Goal: Task Accomplishment & Management: Complete application form

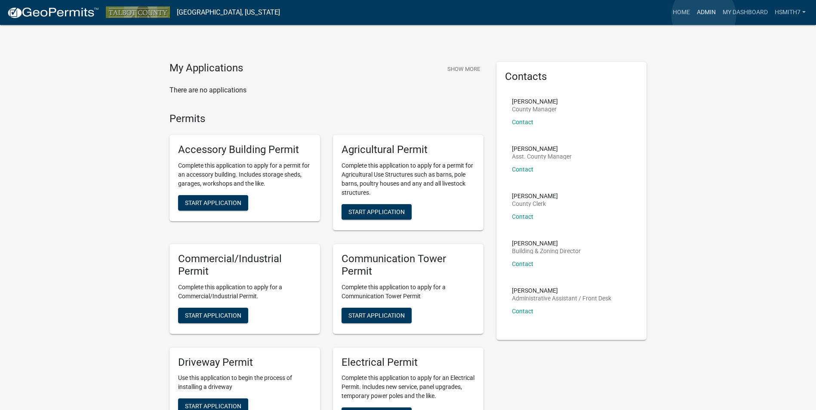
click at [704, 15] on link "Admin" at bounding box center [706, 12] width 26 height 16
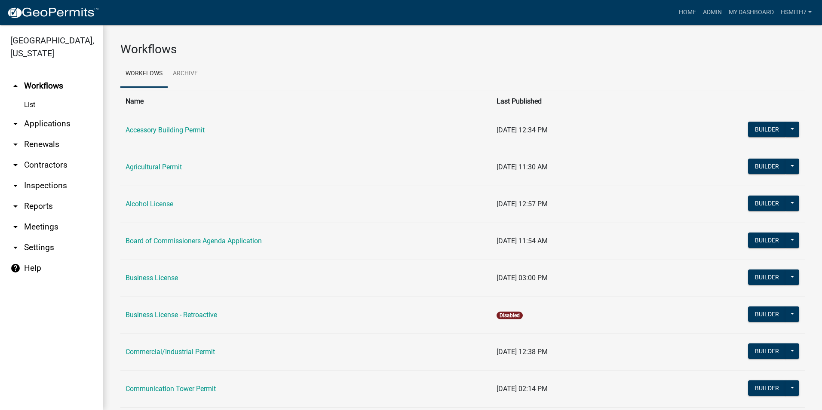
click at [33, 161] on link "arrow_drop_down Contractors" at bounding box center [51, 165] width 103 height 21
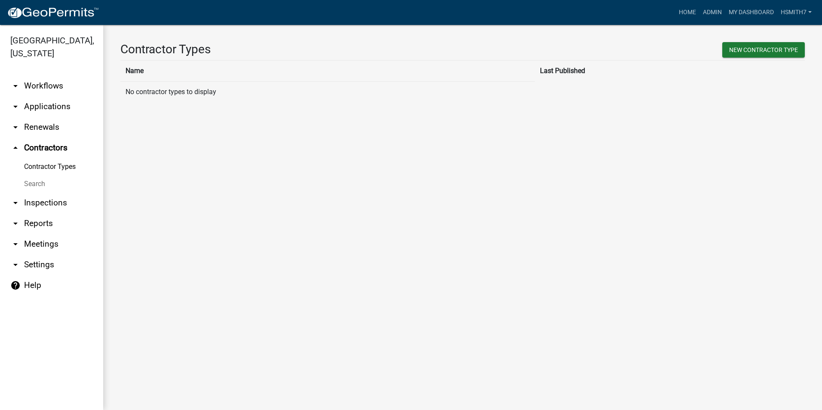
click at [45, 99] on link "arrow_drop_down Applications" at bounding box center [51, 106] width 103 height 21
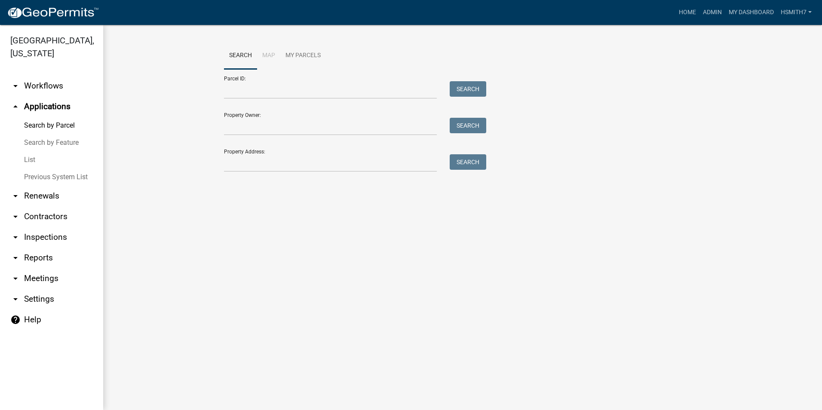
click at [31, 160] on link "List" at bounding box center [51, 159] width 103 height 17
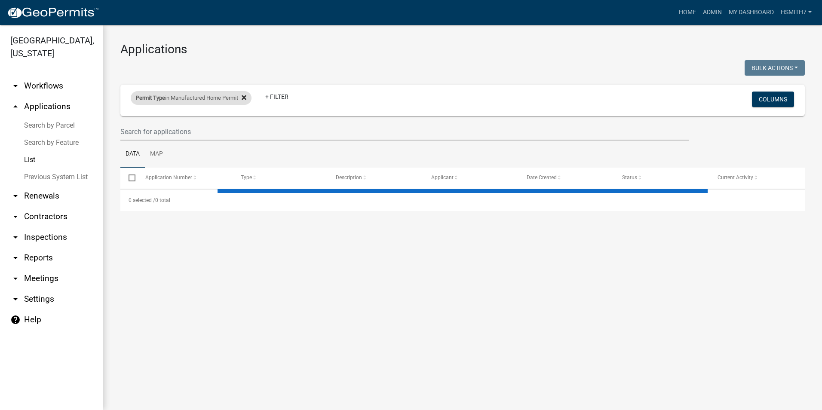
select select "3: 100"
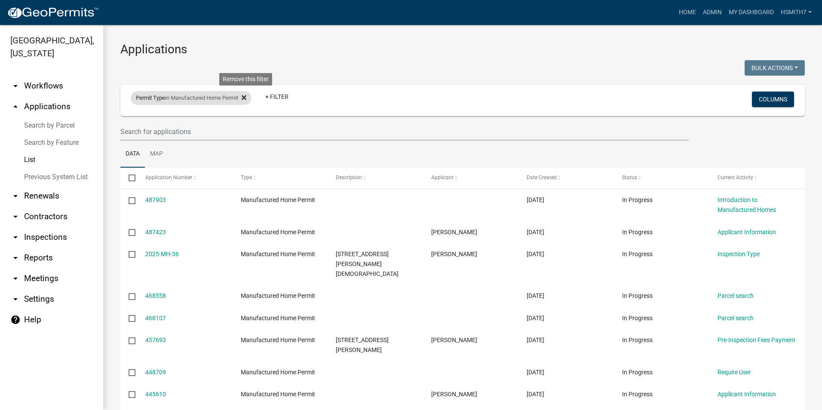
click at [246, 97] on icon at bounding box center [244, 97] width 5 height 5
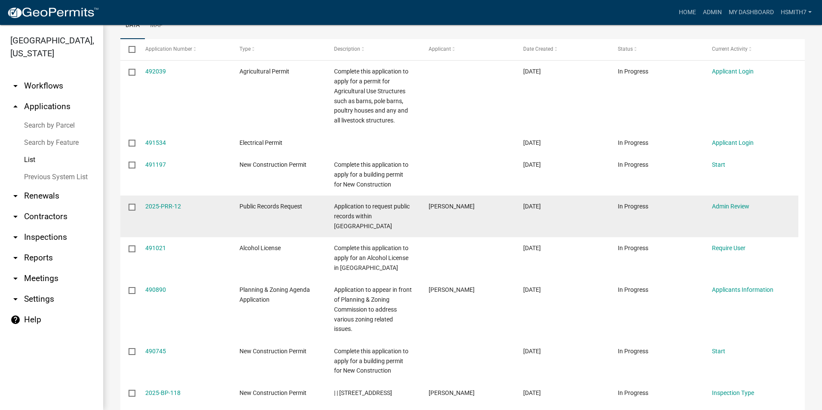
scroll to position [129, 0]
click at [158, 206] on link "2025-PRR-12" at bounding box center [163, 206] width 36 height 7
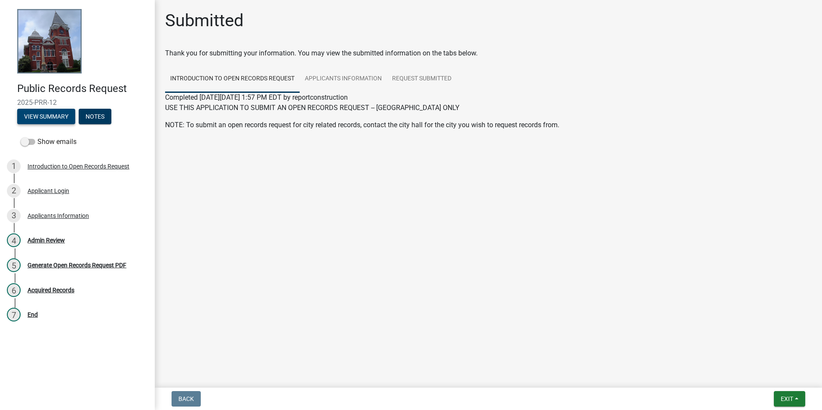
click at [65, 112] on button "View Summary" at bounding box center [46, 116] width 58 height 15
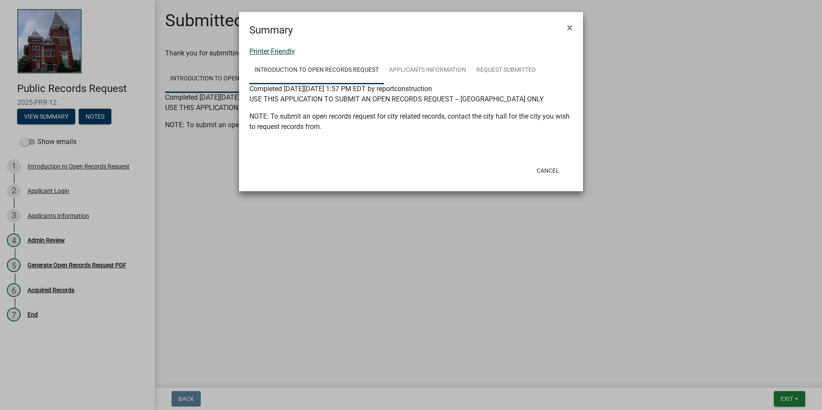
click at [277, 48] on link "Printer Friendly" at bounding box center [272, 51] width 46 height 8
click at [561, 174] on button "Cancel" at bounding box center [548, 170] width 37 height 15
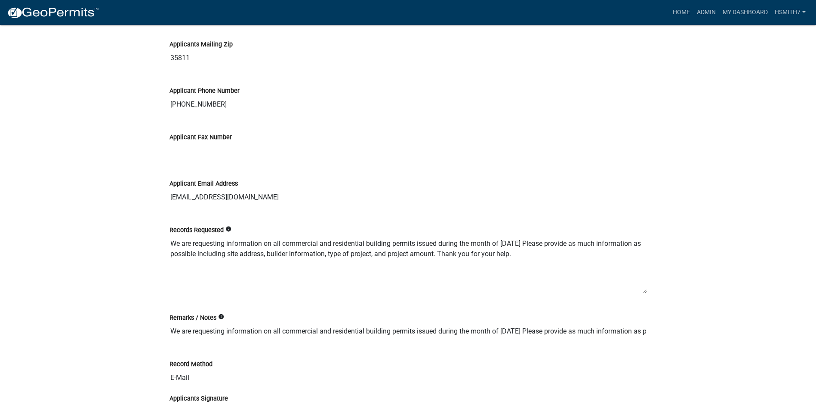
scroll to position [516, 0]
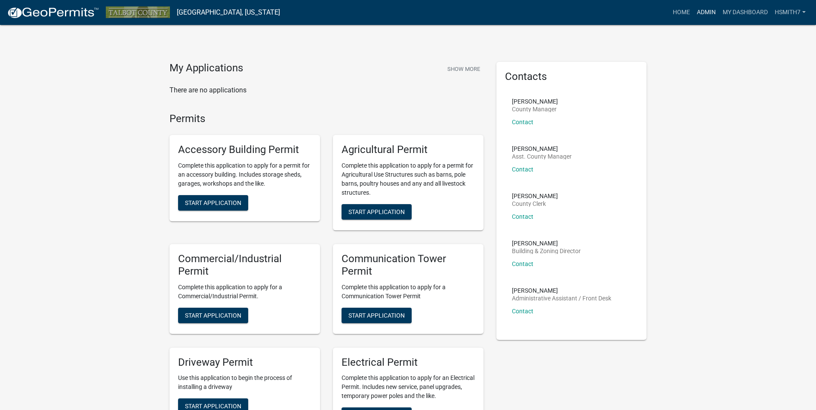
click at [713, 9] on link "Admin" at bounding box center [706, 12] width 26 height 16
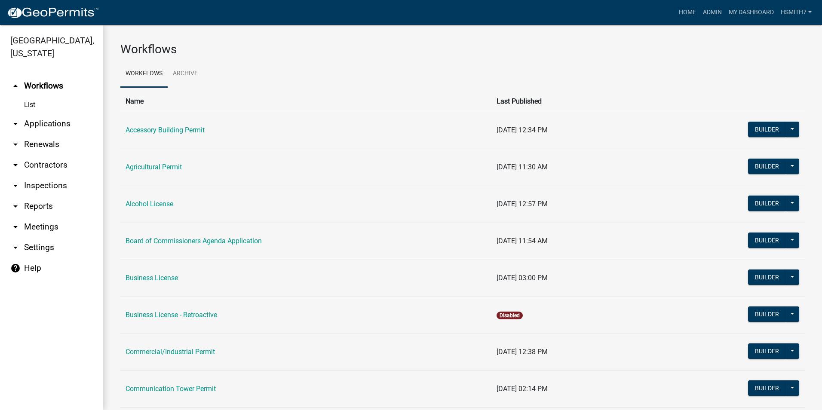
click at [33, 120] on link "arrow_drop_down Applications" at bounding box center [51, 124] width 103 height 21
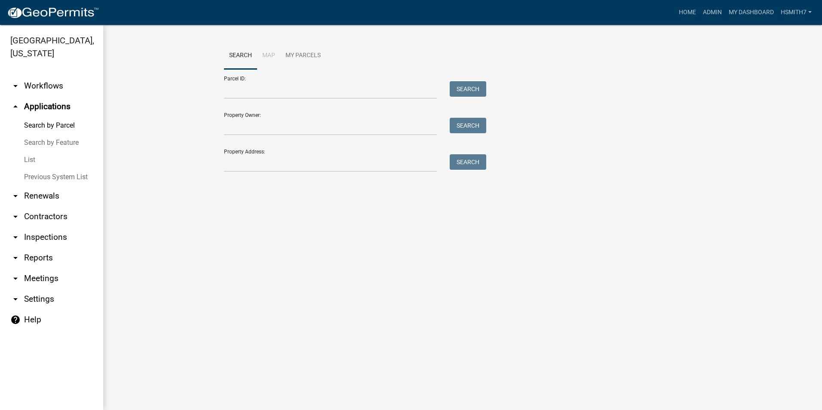
click at [28, 159] on link "List" at bounding box center [51, 159] width 103 height 17
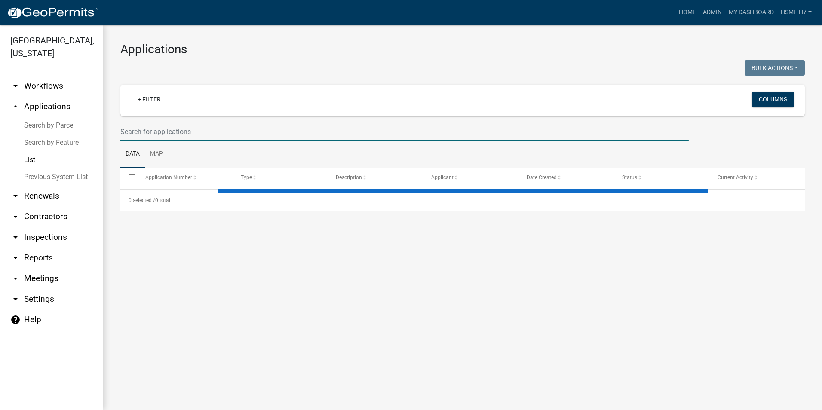
click at [243, 133] on input "text" at bounding box center [404, 132] width 569 height 18
select select "3: 100"
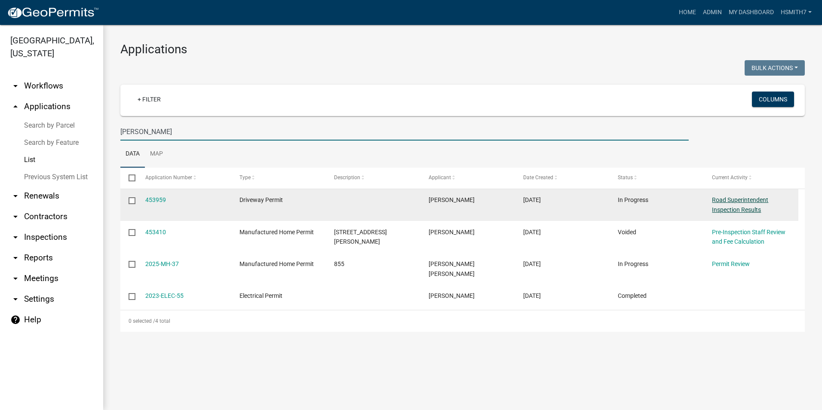
type input "everson"
click at [759, 203] on link "Road Superintendent Inspection Results" at bounding box center [740, 205] width 56 height 17
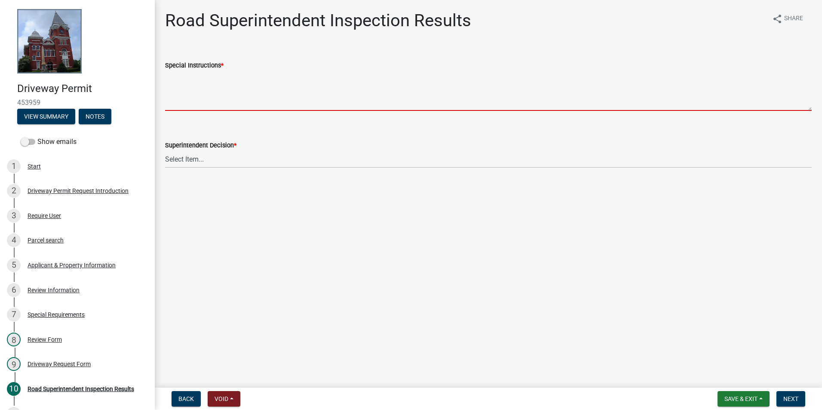
click at [206, 96] on textarea "Special Instructions *" at bounding box center [488, 91] width 647 height 40
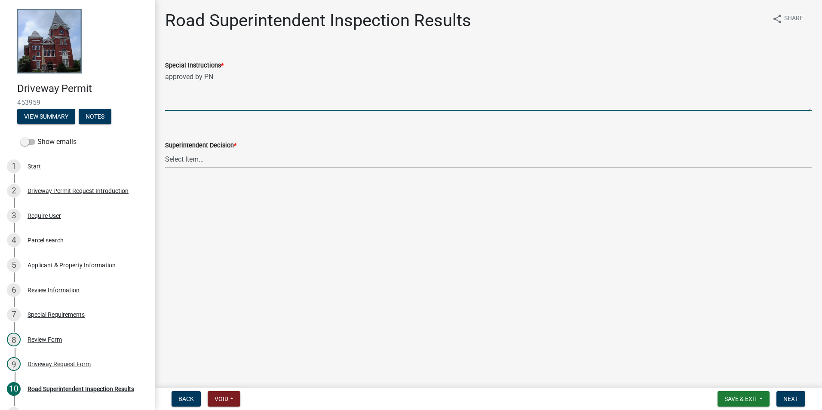
type textarea "approved by PN"
click at [225, 175] on wm-data-entity-input "Superintendent Decision * Select Item... Driveway is adequate Driveway is not a…" at bounding box center [488, 147] width 647 height 58
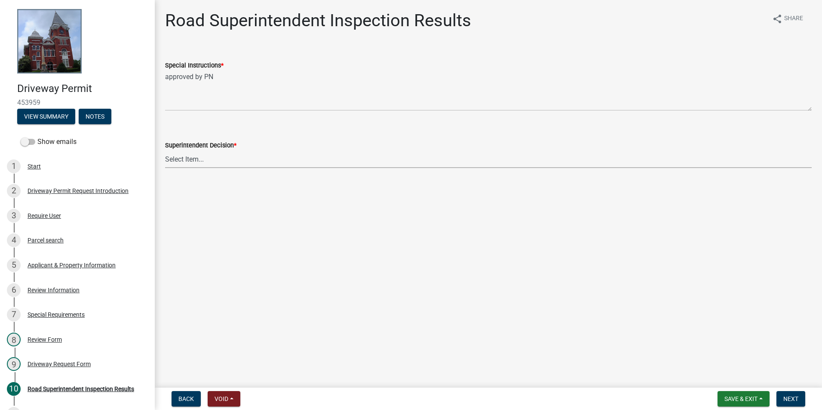
click at [217, 156] on select "Select Item... Driveway is adequate Driveway is not adequate Driveway is pre ex…" at bounding box center [488, 160] width 647 height 18
click at [165, 151] on select "Select Item... Driveway is adequate Driveway is not adequate Driveway is pre ex…" at bounding box center [488, 160] width 647 height 18
select select "33eb0099-6d4a-4ae7-8ad6-7733806e546e"
click at [801, 399] on button "Next" at bounding box center [791, 398] width 29 height 15
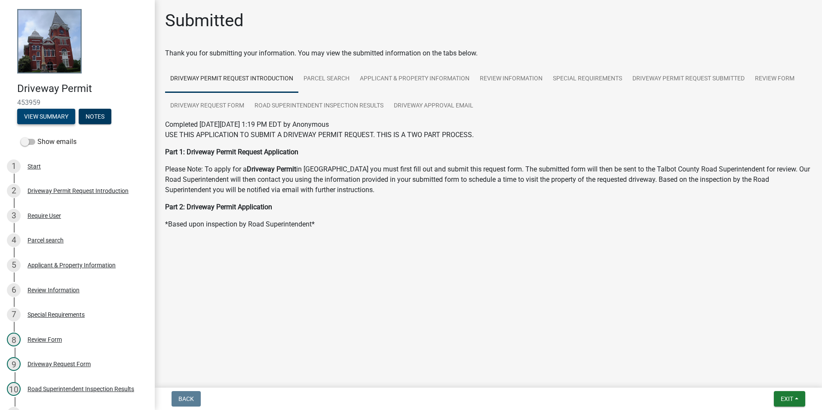
click at [57, 115] on button "View Summary" at bounding box center [46, 116] width 58 height 15
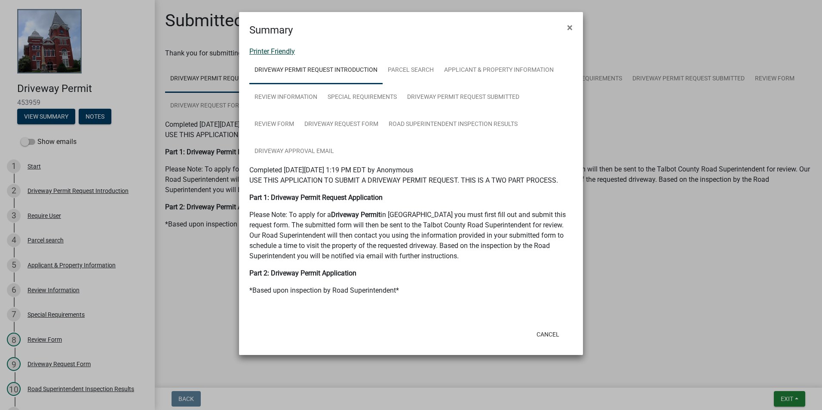
click at [278, 53] on link "Printer Friendly" at bounding box center [272, 51] width 46 height 8
click at [445, 132] on link "Road Superintendent Inspection Results" at bounding box center [453, 125] width 139 height 28
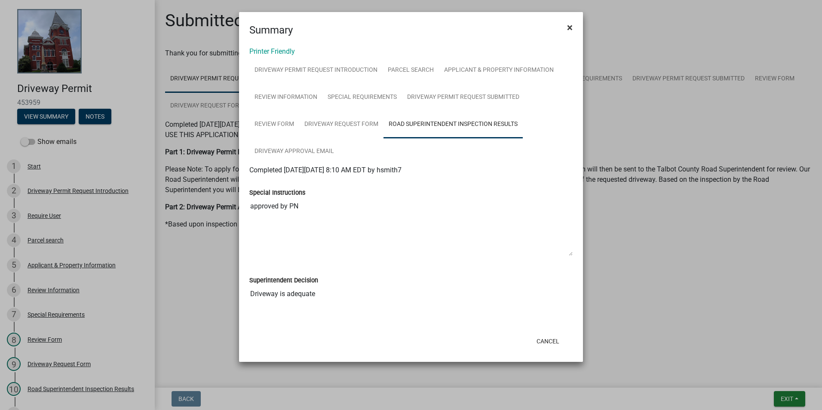
click at [571, 26] on span "×" at bounding box center [570, 28] width 6 height 12
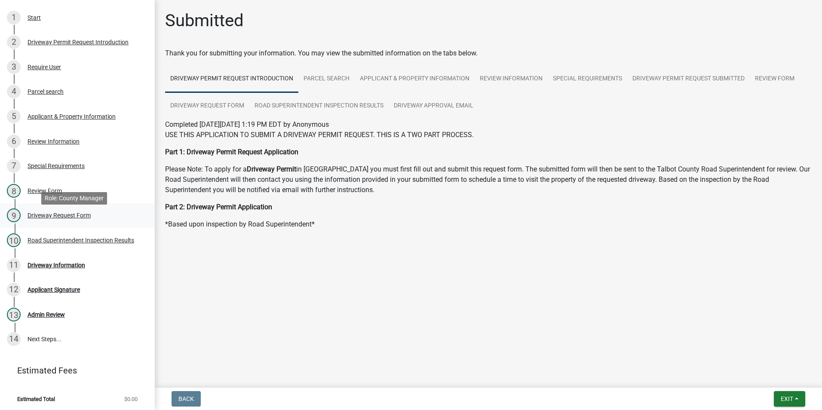
scroll to position [151, 0]
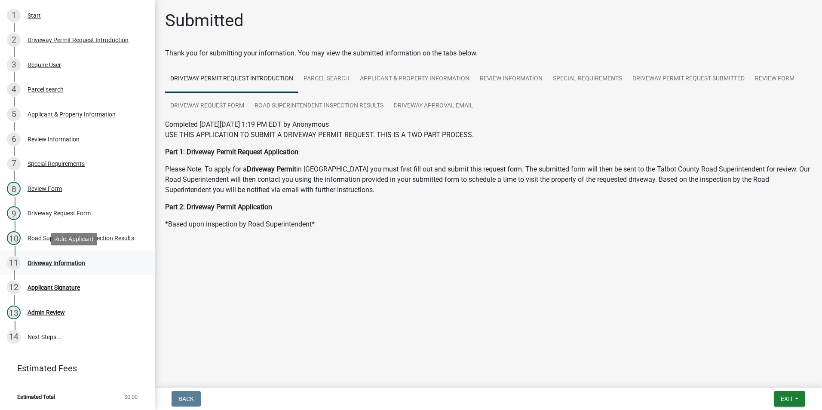
click at [62, 265] on div "Driveway Information" at bounding box center [57, 263] width 58 height 6
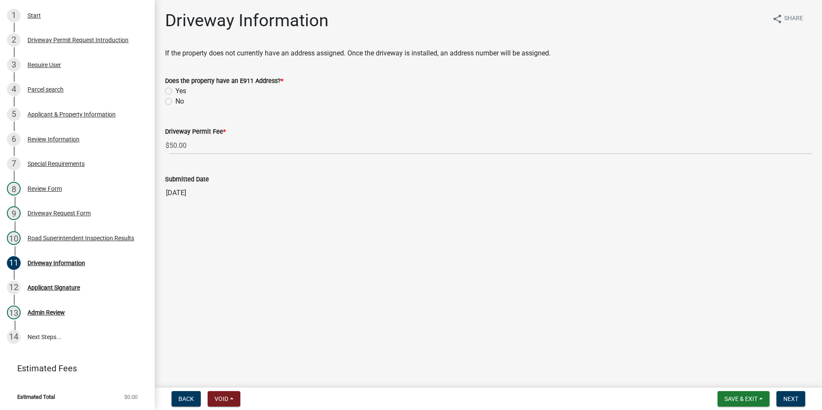
click at [176, 90] on label "Yes" at bounding box center [180, 91] width 11 height 10
click at [176, 90] on input "Yes" at bounding box center [178, 89] width 6 height 6
radio input "true"
click at [796, 398] on span "Next" at bounding box center [791, 399] width 15 height 7
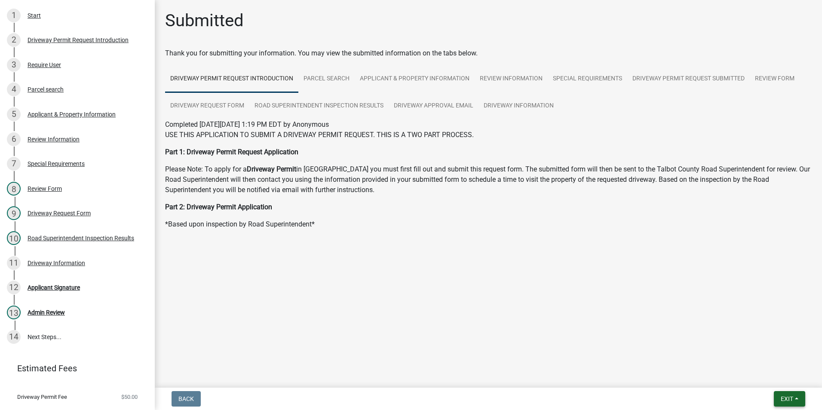
drag, startPoint x: 809, startPoint y: 391, endPoint x: 803, endPoint y: 392, distance: 6.3
click at [809, 391] on nav "Back Exit Save Save & Exit" at bounding box center [488, 399] width 667 height 22
click at [799, 396] on button "Exit" at bounding box center [789, 398] width 31 height 15
click at [778, 383] on button "Save & Exit" at bounding box center [771, 376] width 69 height 21
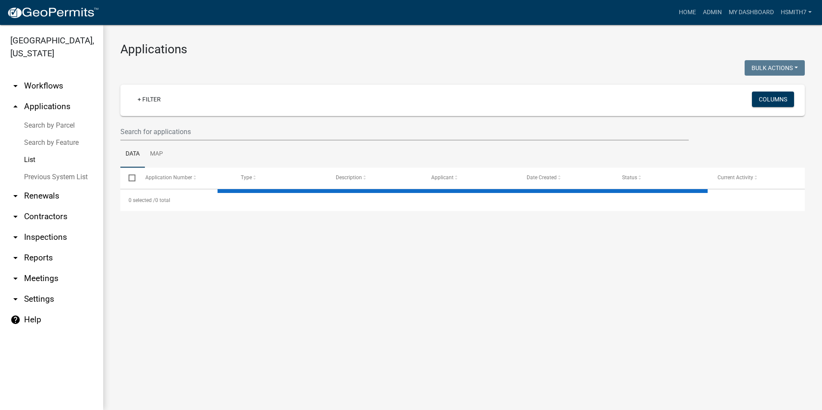
select select "3: 100"
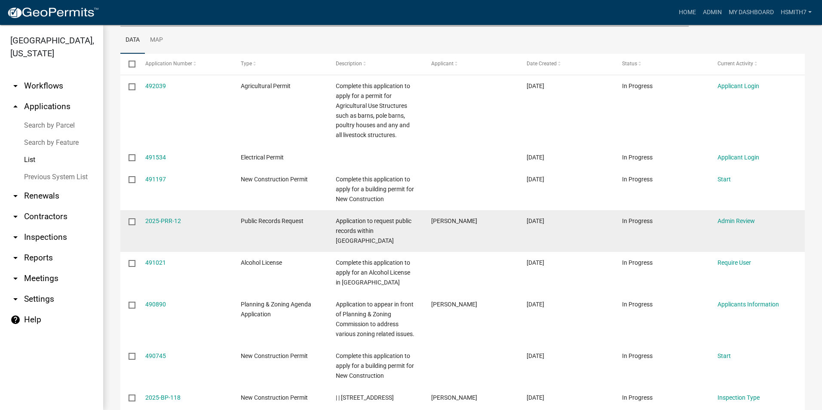
scroll to position [129, 0]
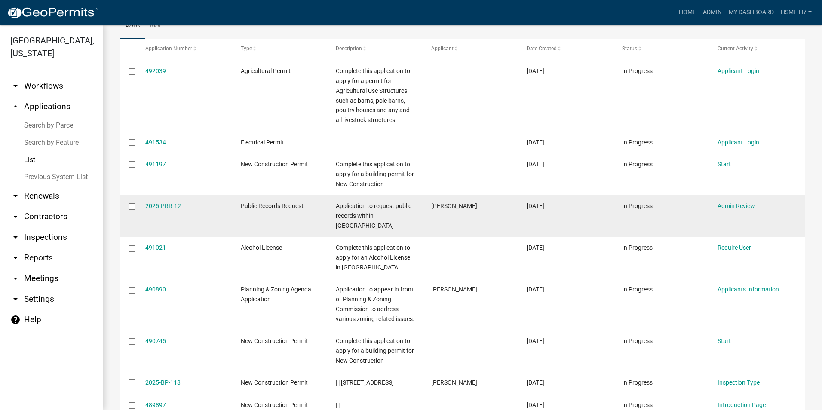
click at [158, 210] on div "2025-PRR-12" at bounding box center [184, 206] width 79 height 10
click at [158, 205] on link "2025-PRR-12" at bounding box center [163, 206] width 36 height 7
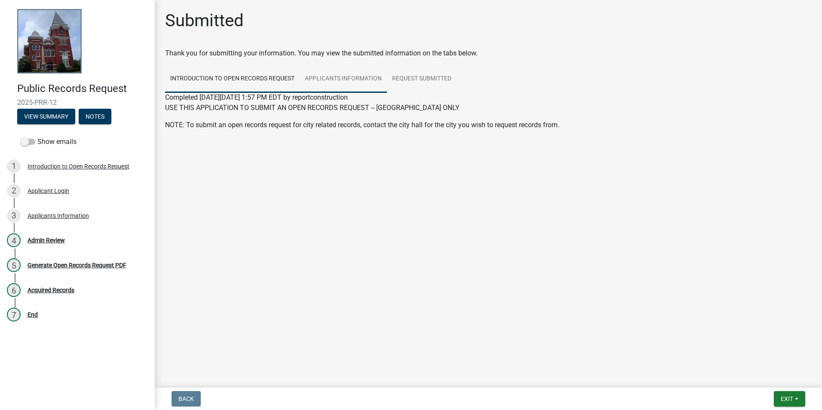
click at [364, 81] on link "Applicants Information" at bounding box center [343, 79] width 87 height 28
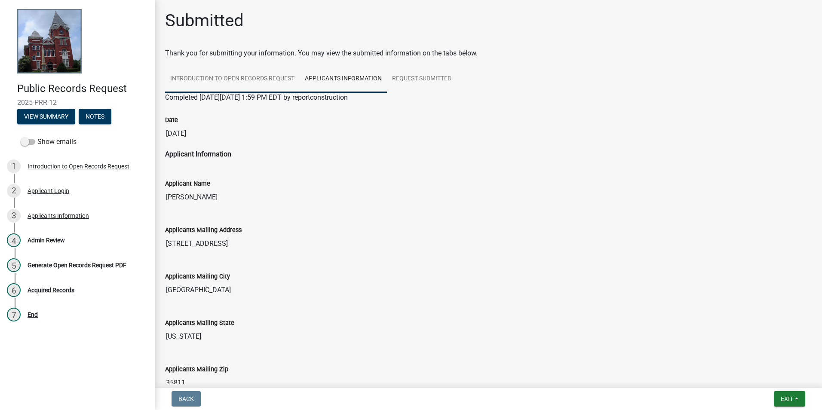
click at [205, 70] on link "Introduction to Open Records Request" at bounding box center [232, 79] width 135 height 28
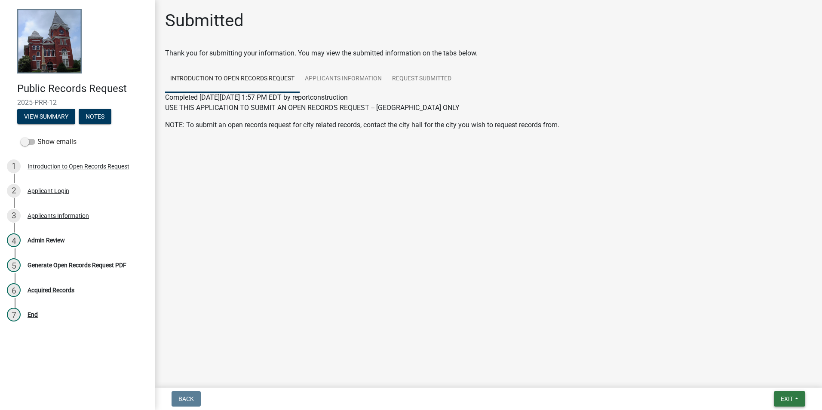
click at [791, 403] on button "Exit" at bounding box center [789, 398] width 31 height 15
click at [775, 378] on button "Save & Exit" at bounding box center [771, 376] width 69 height 21
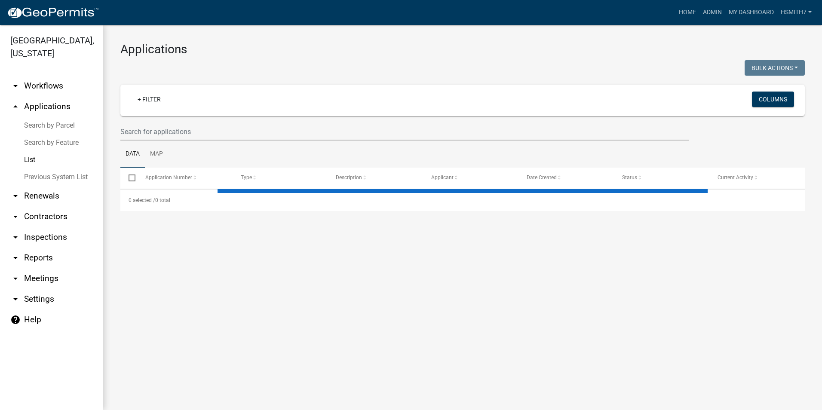
select select "3: 100"
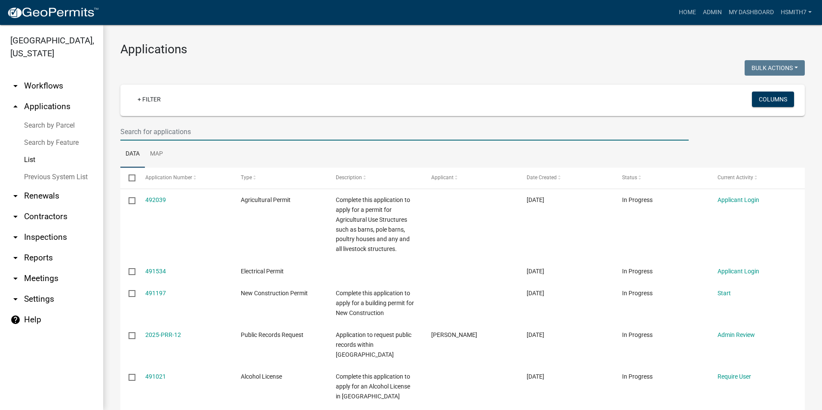
click at [218, 139] on input "text" at bounding box center [404, 132] width 569 height 18
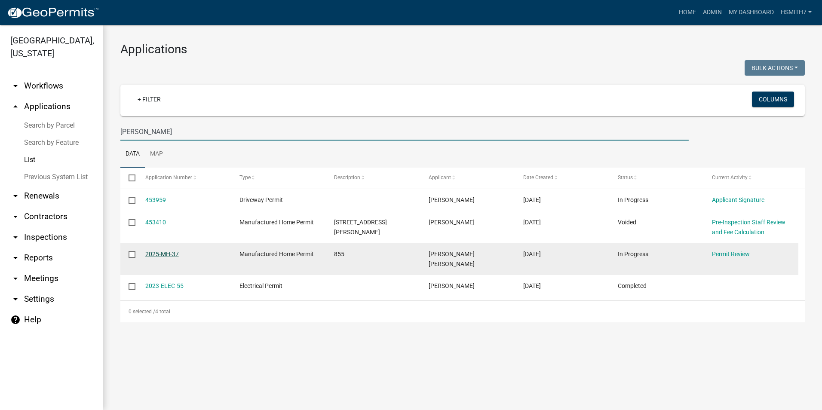
type input "[PERSON_NAME]"
click at [152, 253] on link "2025-MH-37" at bounding box center [162, 254] width 34 height 7
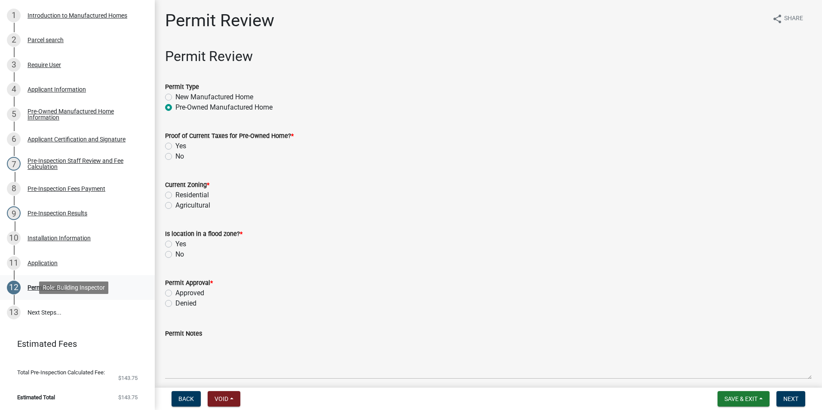
scroll to position [163, 0]
click at [110, 163] on div "Pre-Inspection Staff Review and Fee Calculation" at bounding box center [85, 163] width 114 height 12
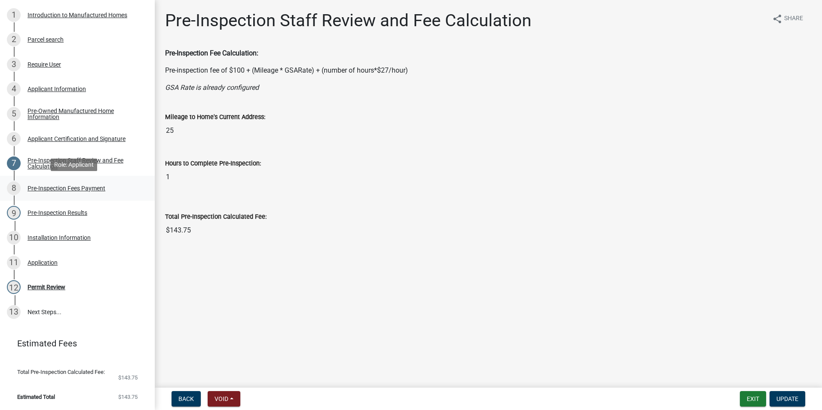
click at [103, 193] on div "8 Pre-Inspection Fees Payment" at bounding box center [74, 188] width 134 height 14
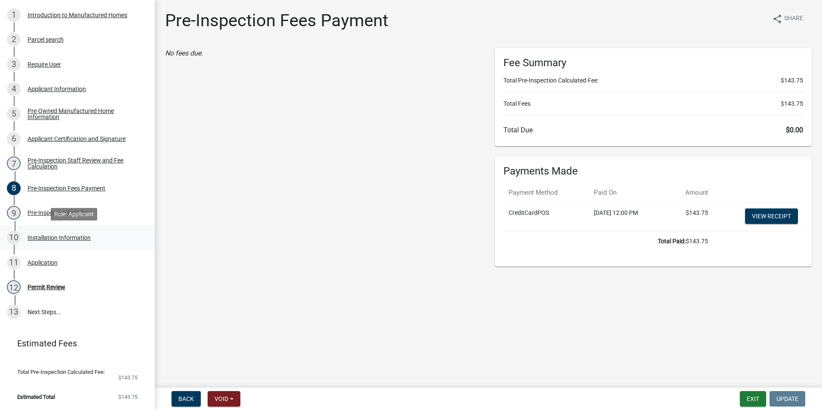
click at [99, 231] on div "10 Installation Information" at bounding box center [74, 238] width 134 height 14
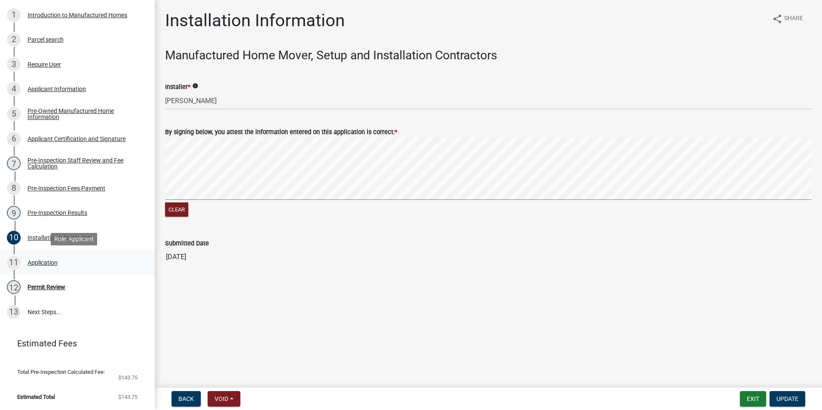
click at [69, 265] on div "11 Application" at bounding box center [74, 263] width 134 height 14
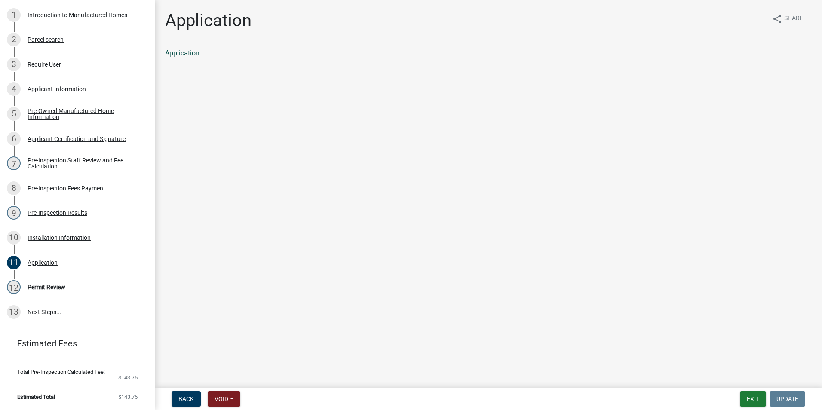
click at [177, 55] on link "Application" at bounding box center [182, 53] width 34 height 8
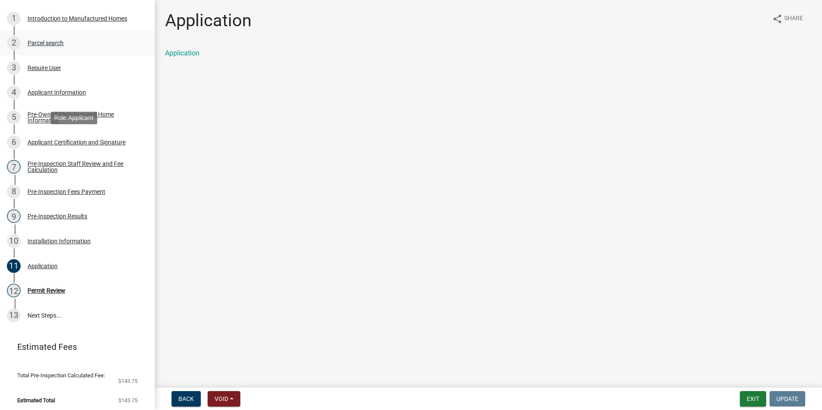
scroll to position [120, 0]
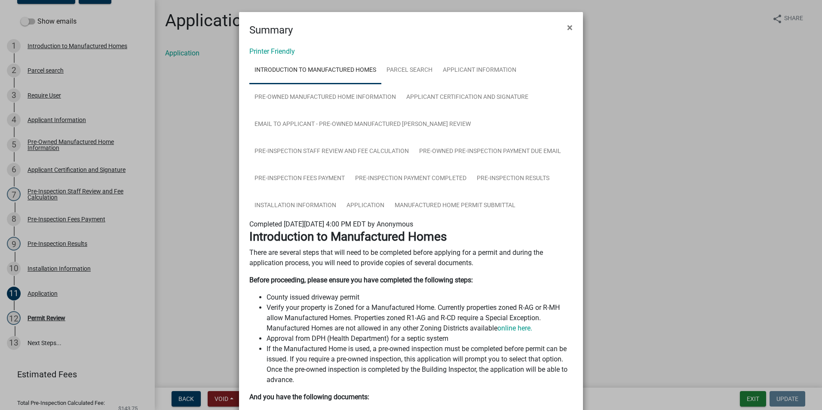
click at [281, 49] on link "Printer Friendly" at bounding box center [272, 51] width 46 height 8
click at [567, 31] on span "×" at bounding box center [570, 28] width 6 height 12
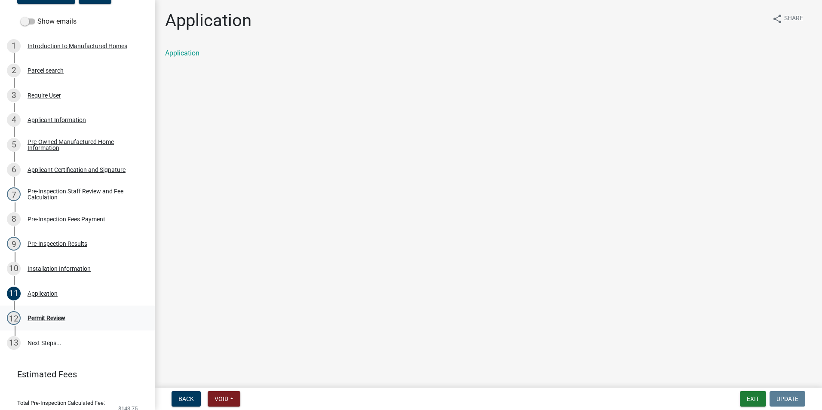
click at [80, 324] on div "12 Permit Review" at bounding box center [74, 318] width 134 height 14
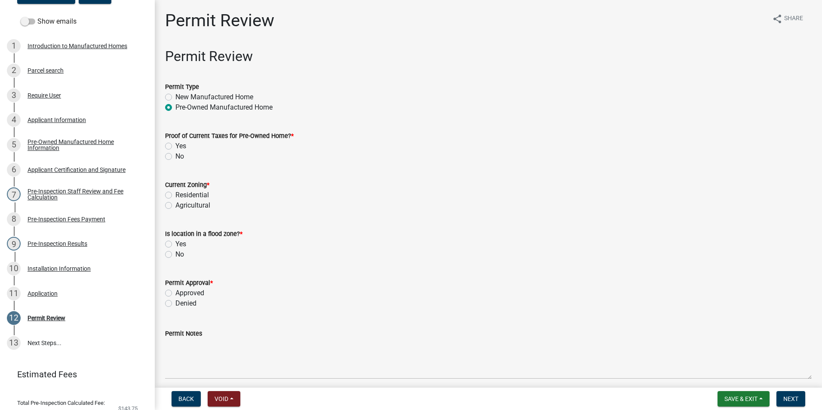
drag, startPoint x: 80, startPoint y: 324, endPoint x: 292, endPoint y: 335, distance: 212.3
click at [292, 335] on div "Permit Notes" at bounding box center [488, 334] width 647 height 10
click at [60, 301] on div "11 Application" at bounding box center [74, 294] width 134 height 14
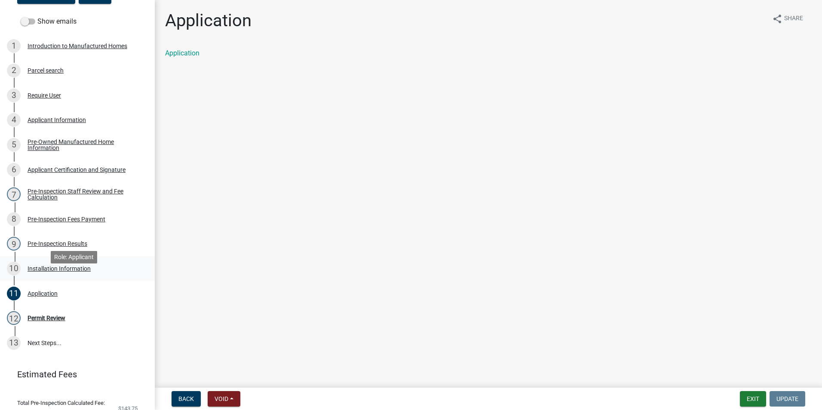
click at [58, 272] on div "Installation Information" at bounding box center [59, 269] width 63 height 6
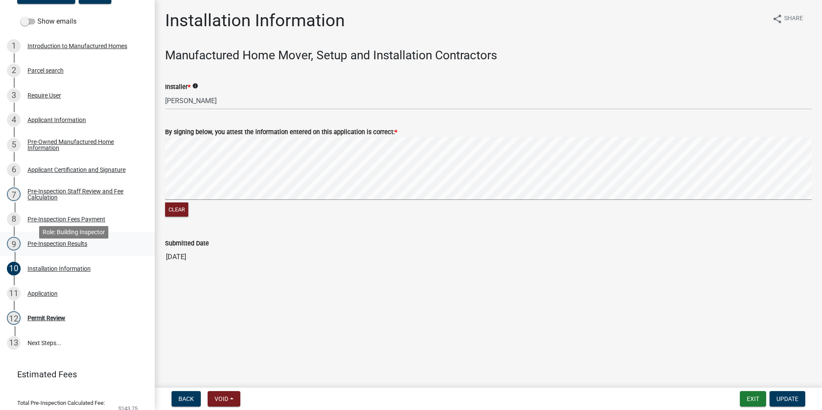
click at [37, 247] on div "Pre-Inspection Results" at bounding box center [58, 244] width 60 height 6
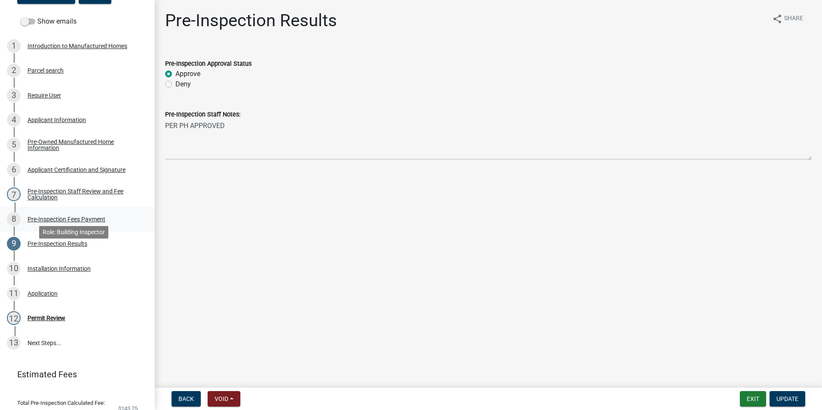
click at [87, 232] on link "8 Pre-Inspection Fees Payment" at bounding box center [77, 219] width 155 height 25
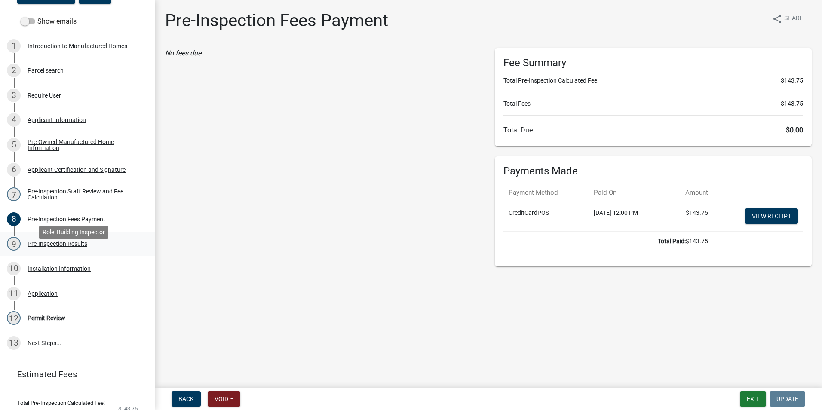
click at [92, 251] on div "9 Pre-Inspection Results" at bounding box center [74, 244] width 134 height 14
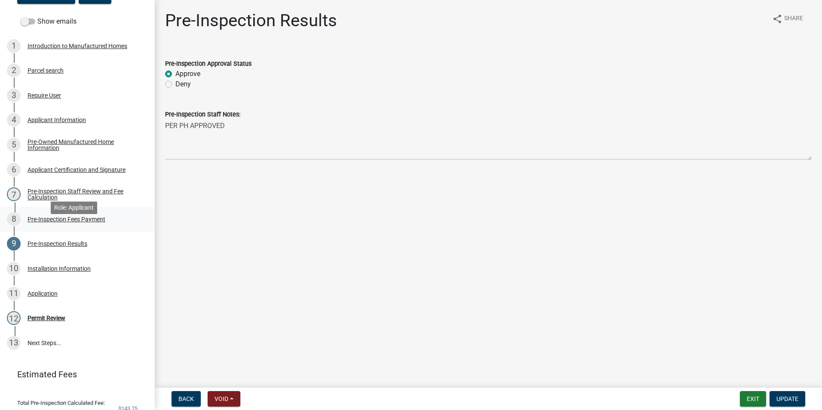
click at [48, 222] on div "Pre-Inspection Fees Payment" at bounding box center [67, 219] width 78 height 6
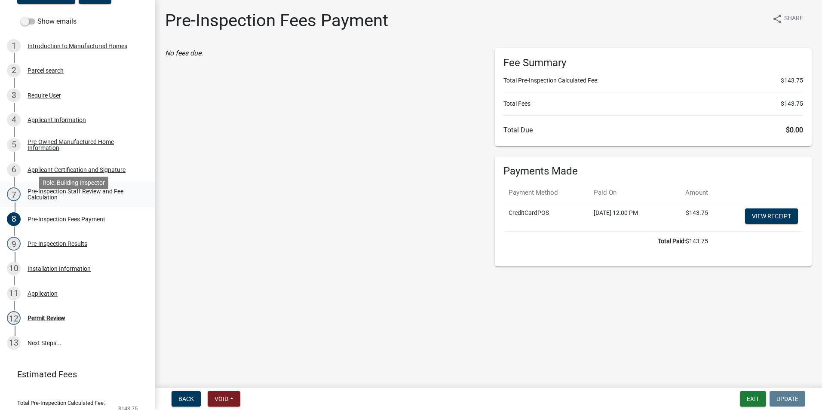
click at [57, 200] on div "Pre-Inspection Staff Review and Fee Calculation" at bounding box center [85, 194] width 114 height 12
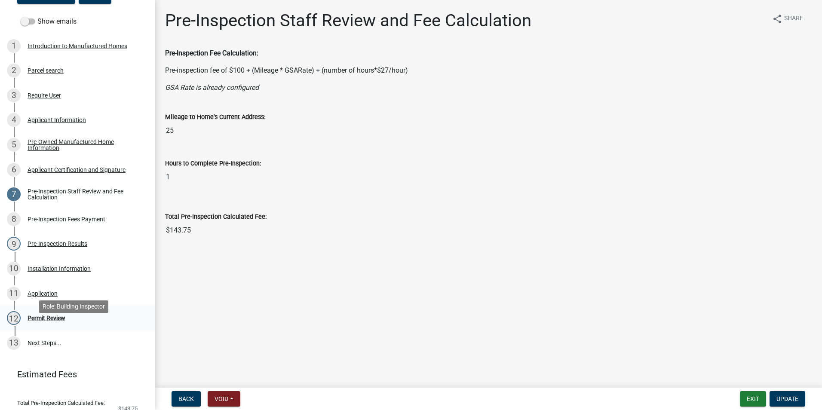
click at [72, 325] on div "12 Permit Review" at bounding box center [74, 318] width 134 height 14
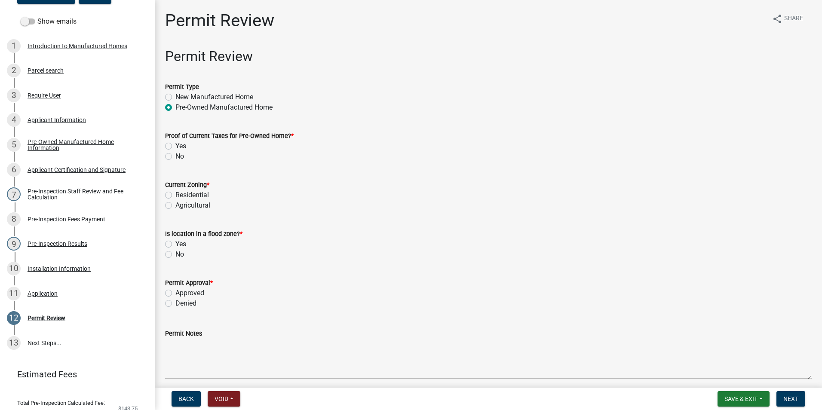
click at [182, 146] on label "Yes" at bounding box center [180, 146] width 11 height 10
click at [181, 146] on input "Yes" at bounding box center [178, 144] width 6 height 6
radio input "true"
click at [188, 197] on label "Residential" at bounding box center [192, 195] width 34 height 10
click at [181, 196] on input "Residential" at bounding box center [178, 193] width 6 height 6
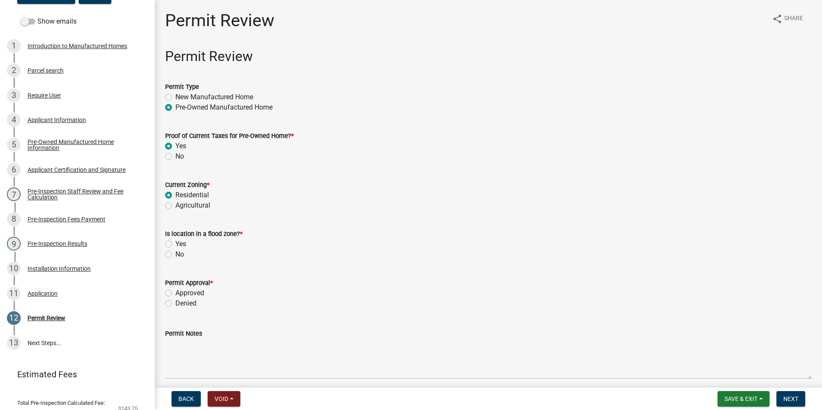
radio input "true"
click at [179, 256] on label "No" at bounding box center [179, 254] width 9 height 10
click at [179, 255] on input "No" at bounding box center [178, 252] width 6 height 6
radio input "true"
click at [193, 300] on label "Denied" at bounding box center [185, 303] width 21 height 10
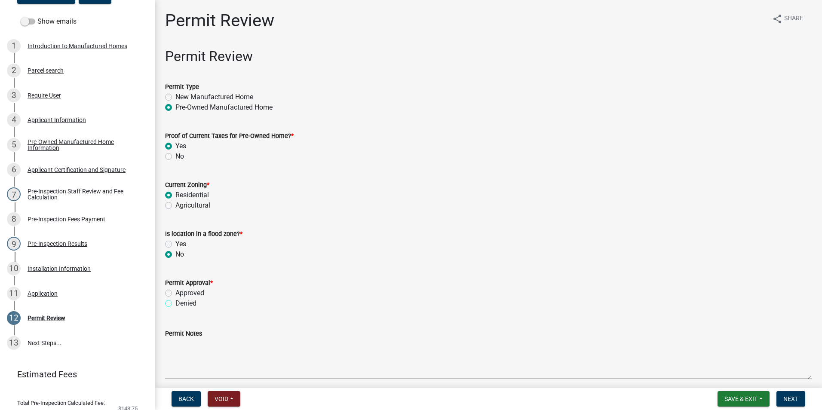
click at [181, 300] on input "Denied" at bounding box center [178, 301] width 6 height 6
radio input "true"
click at [192, 294] on label "Approved" at bounding box center [189, 293] width 29 height 10
click at [181, 294] on input "Approved" at bounding box center [178, 291] width 6 height 6
radio input "true"
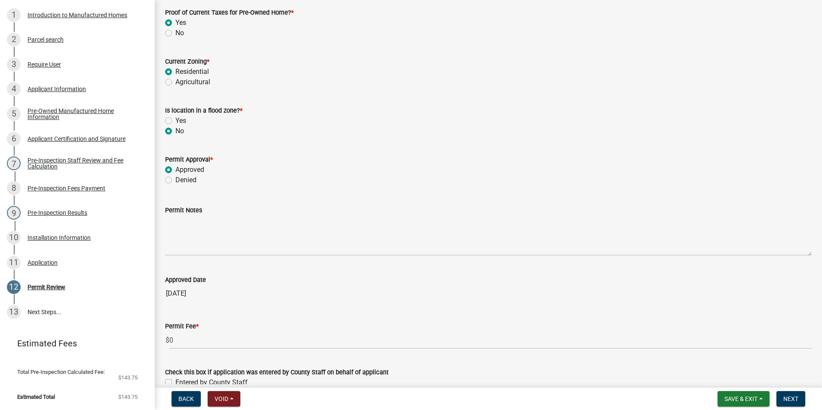
scroll to position [168, 0]
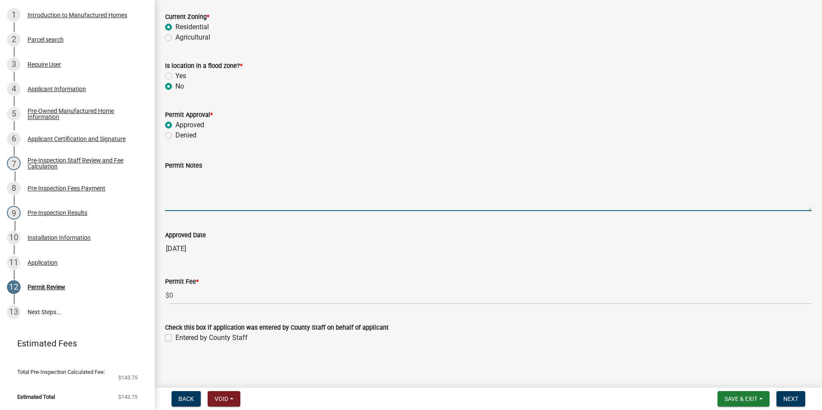
click at [229, 194] on textarea "Permit Notes" at bounding box center [488, 191] width 647 height 40
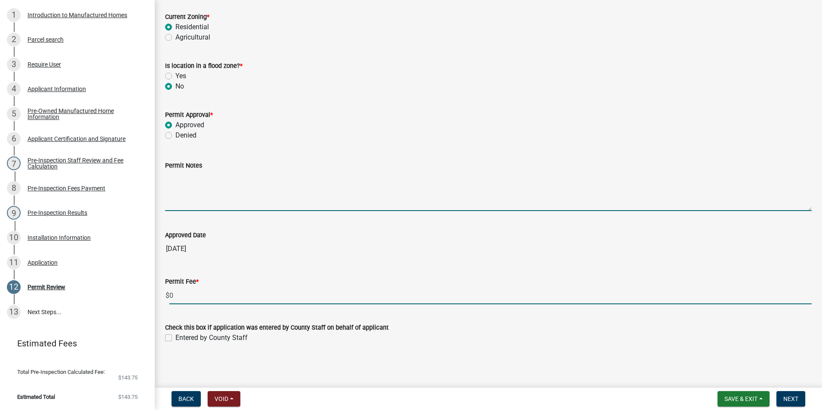
click at [211, 288] on input "0" at bounding box center [490, 296] width 643 height 18
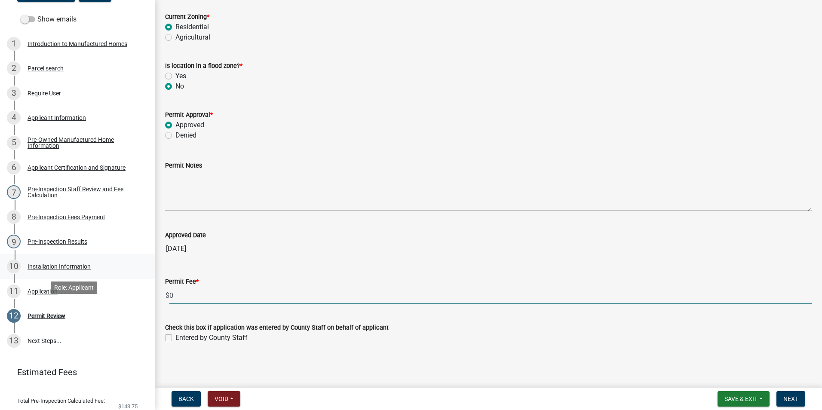
scroll to position [77, 0]
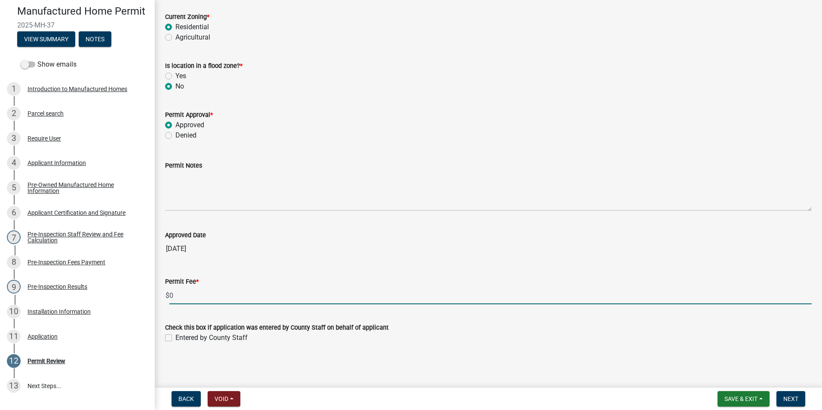
click at [808, 404] on form "Save & Exit Save Save & Exit Next" at bounding box center [761, 398] width 95 height 15
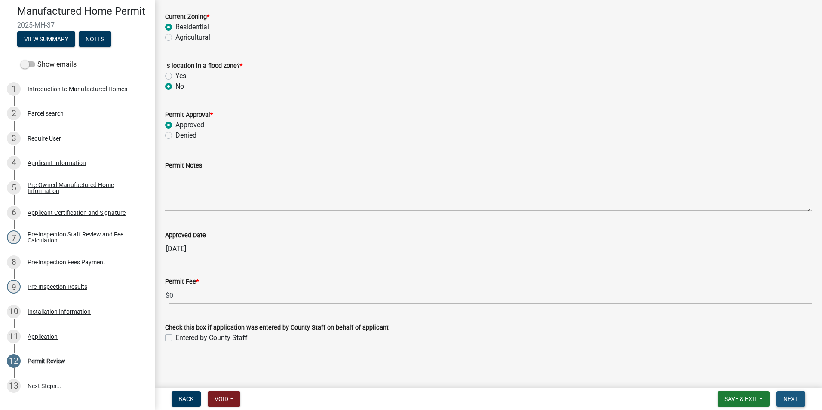
click at [803, 401] on button "Next" at bounding box center [791, 398] width 29 height 15
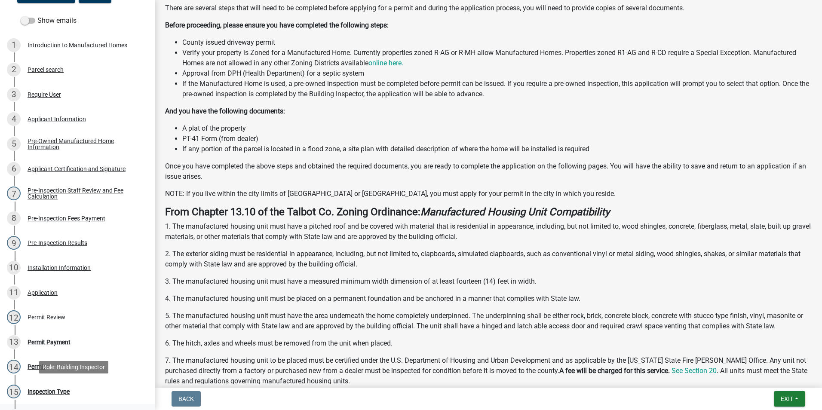
scroll to position [206, 0]
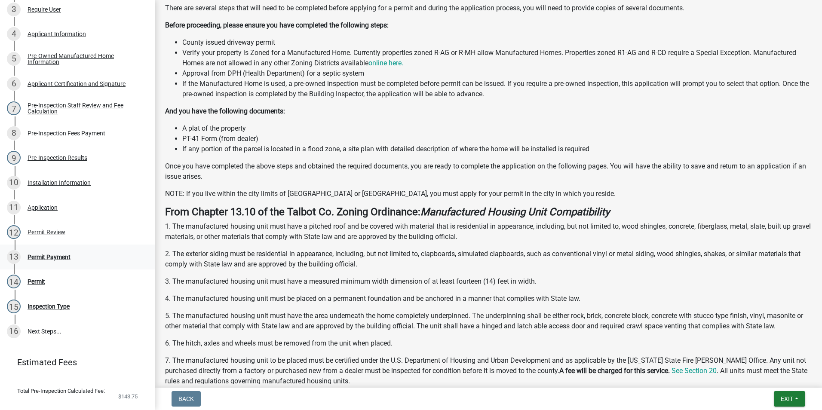
click at [52, 260] on div "Permit Payment" at bounding box center [49, 257] width 43 height 6
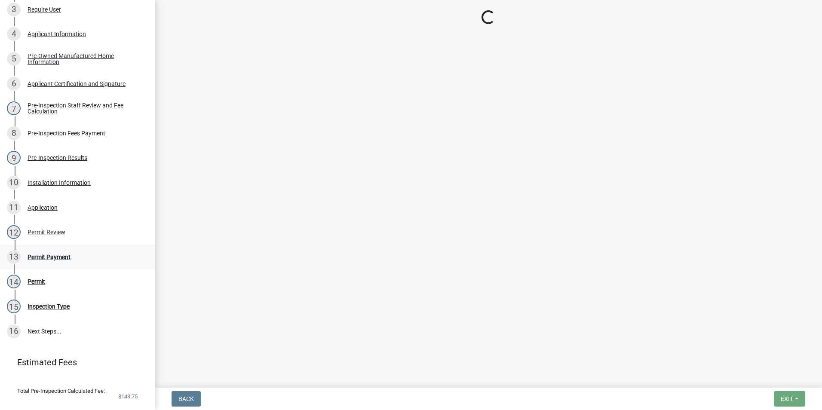
scroll to position [0, 0]
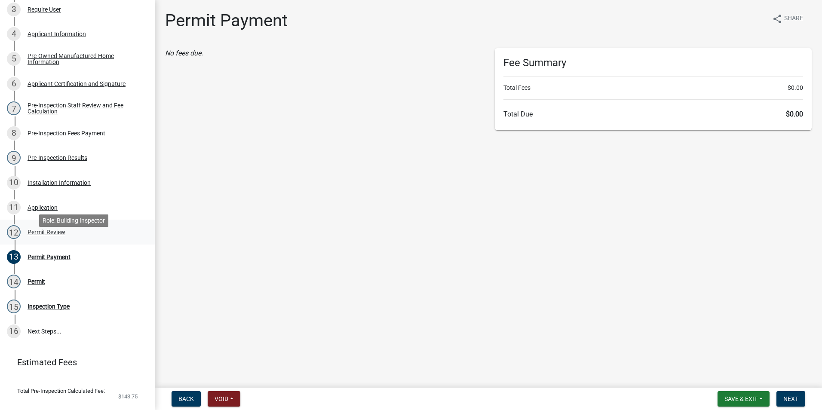
click at [75, 239] on div "12 Permit Review" at bounding box center [74, 232] width 134 height 14
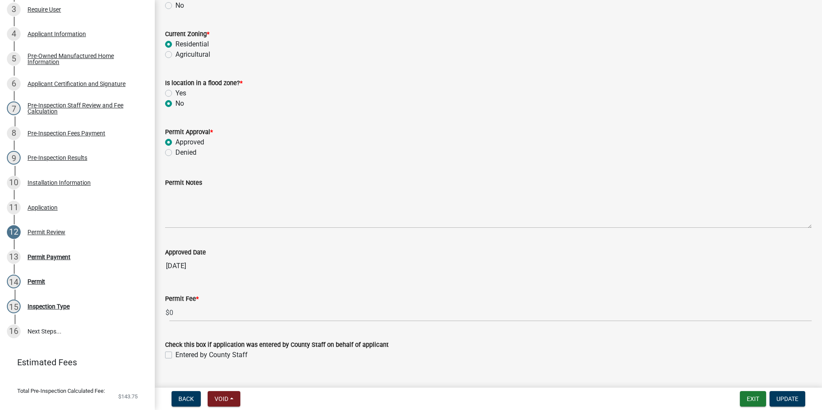
scroll to position [168, 0]
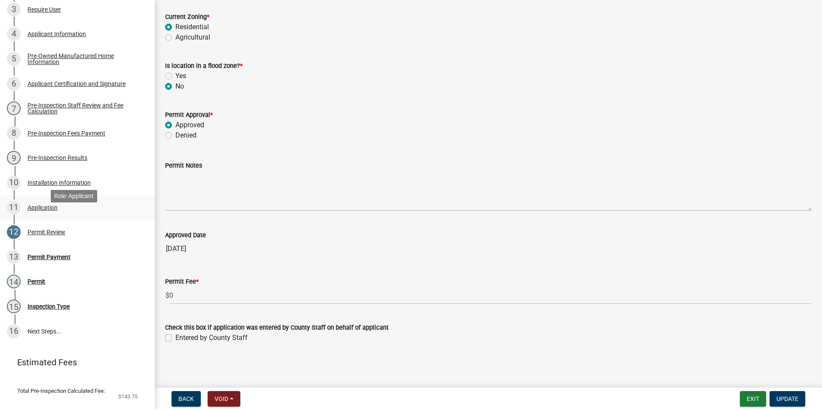
click at [76, 215] on div "11 Application" at bounding box center [74, 208] width 134 height 14
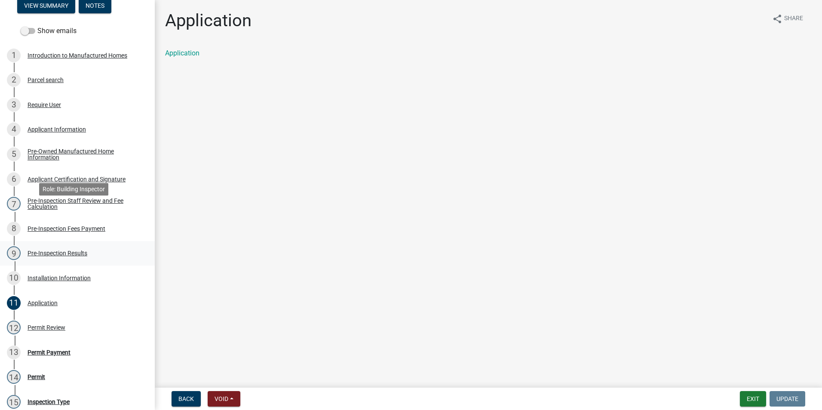
scroll to position [23, 0]
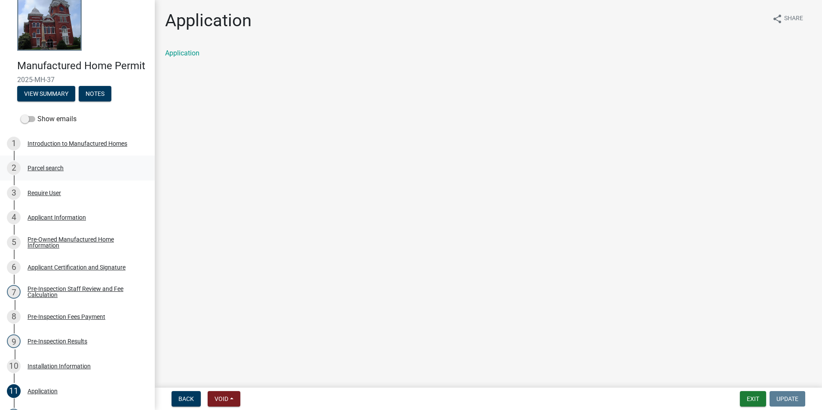
click at [69, 175] on div "2 Parcel search" at bounding box center [74, 168] width 134 height 14
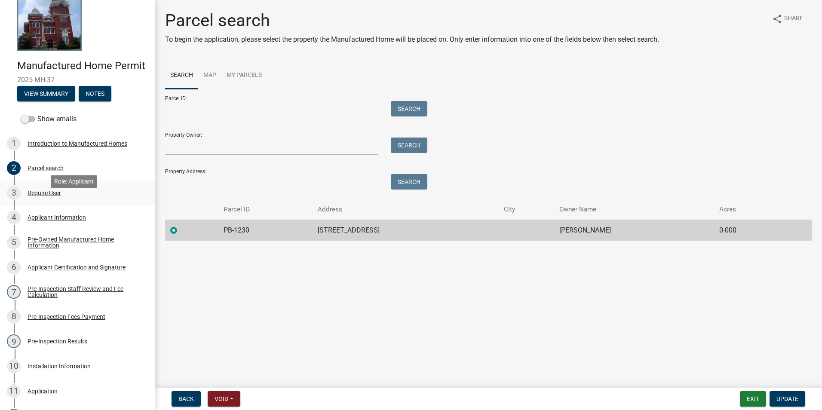
click at [74, 198] on div "3 Require User" at bounding box center [74, 193] width 134 height 14
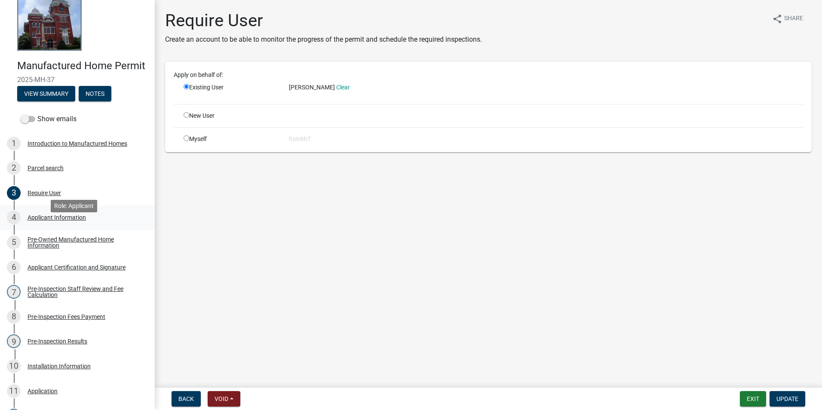
click at [80, 220] on link "4 Applicant Information" at bounding box center [77, 218] width 155 height 25
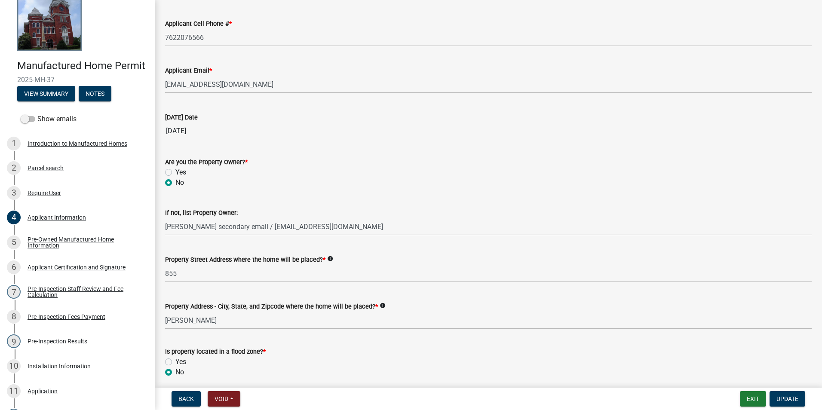
scroll to position [258, 0]
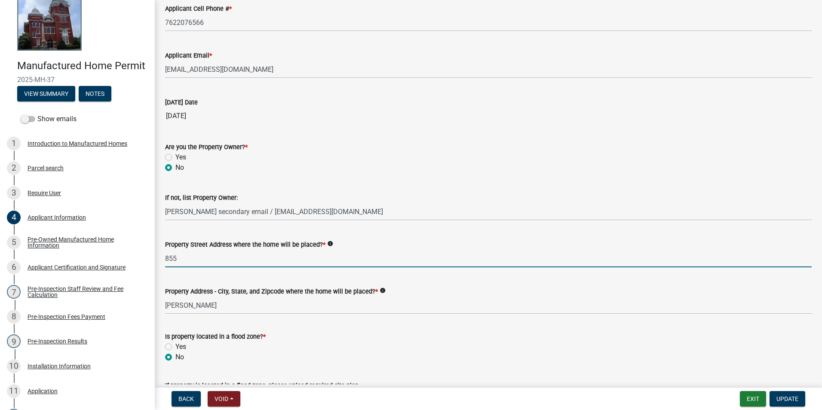
click at [278, 261] on input "855" at bounding box center [488, 259] width 647 height 18
type input "[STREET_ADDRESS][PERSON_NAME]"
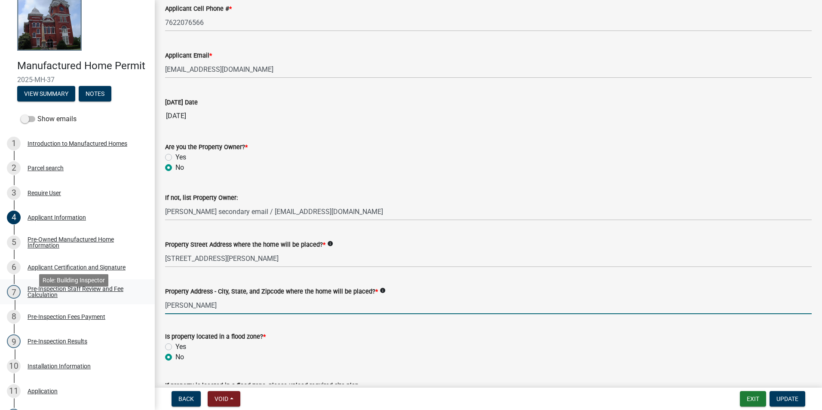
drag, startPoint x: 167, startPoint y: 298, endPoint x: 127, endPoint y: 295, distance: 40.5
click at [127, 295] on div "Manufactured Home Permit 2025-MH-37 View Summary Notes Show emails 1 Introducti…" at bounding box center [411, 205] width 822 height 410
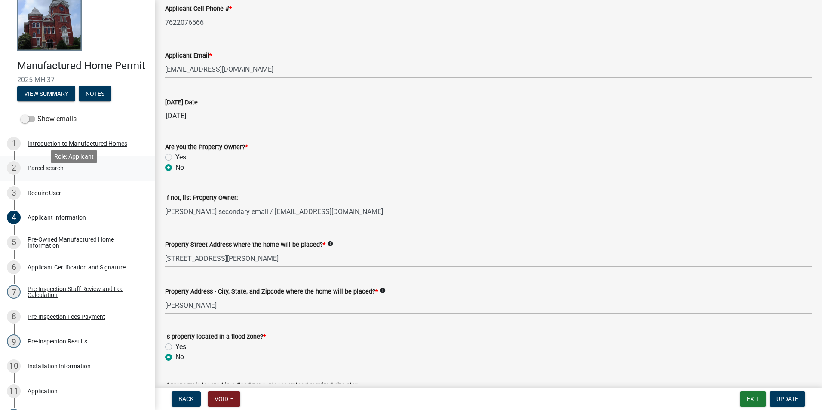
click at [42, 174] on div "2 Parcel search" at bounding box center [74, 168] width 134 height 14
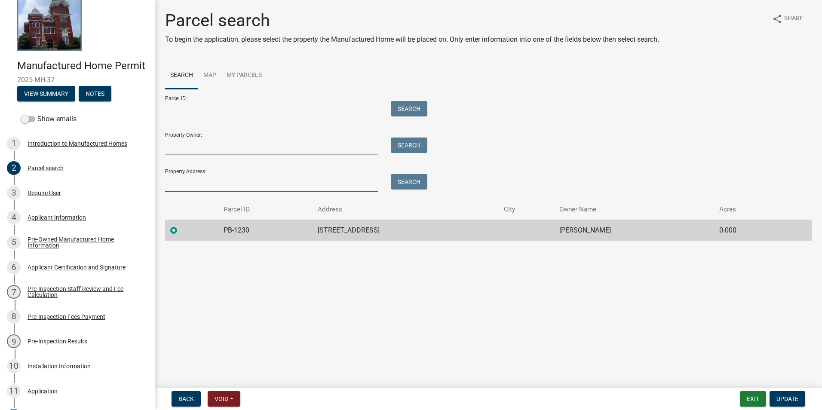
click at [298, 187] on input "Property Address:" at bounding box center [271, 183] width 213 height 18
click at [413, 184] on button "Search" at bounding box center [409, 181] width 37 height 15
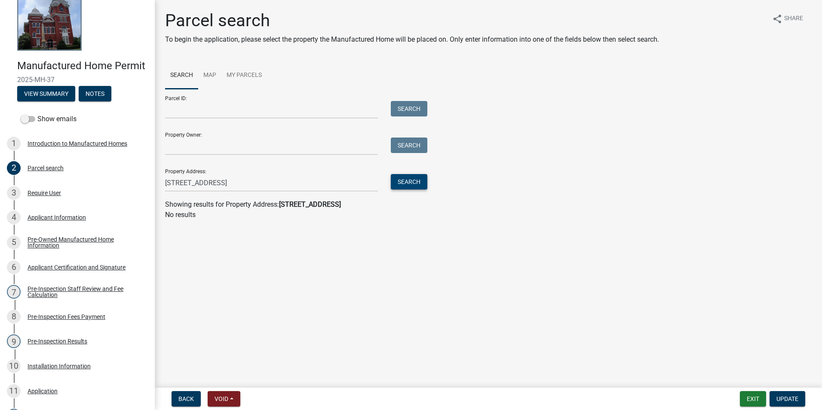
click at [423, 185] on button "Search" at bounding box center [409, 181] width 37 height 15
click at [365, 181] on input "855 cook road" at bounding box center [271, 183] width 213 height 18
type input "8"
click at [64, 175] on div "2 Parcel search" at bounding box center [74, 168] width 134 height 14
click at [204, 183] on input "Property Address:" at bounding box center [271, 183] width 213 height 18
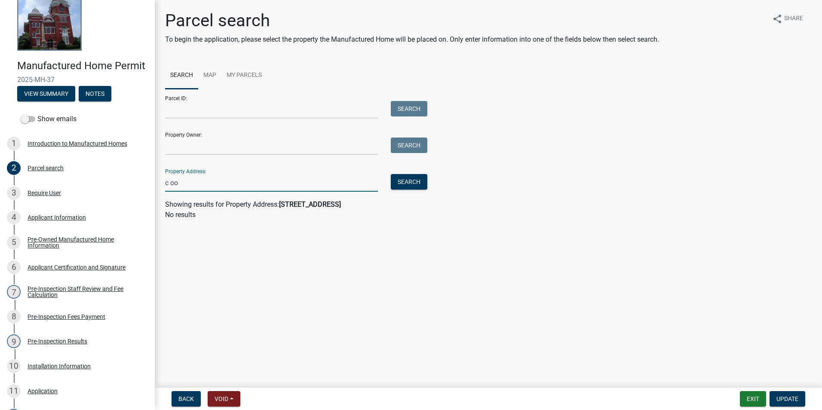
type input "c ook"
drag, startPoint x: 346, startPoint y: 181, endPoint x: 61, endPoint y: 185, distance: 285.2
click at [61, 185] on div "Manufactured Home Permit 2025-MH-37 View Summary Notes Show emails 1 Introducti…" at bounding box center [411, 205] width 822 height 410
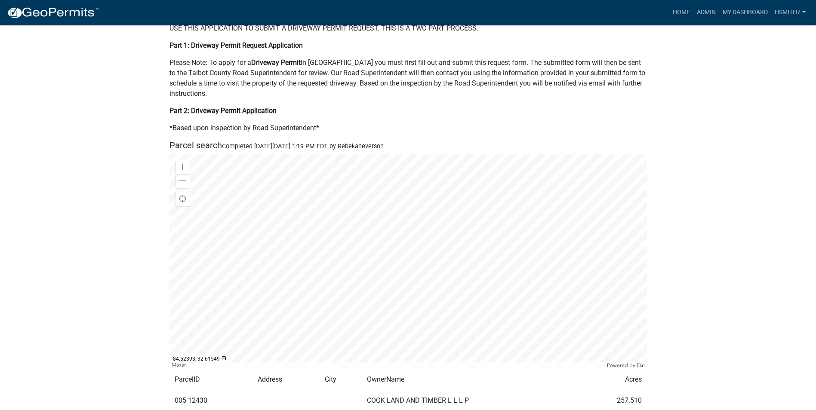
scroll to position [172, 0]
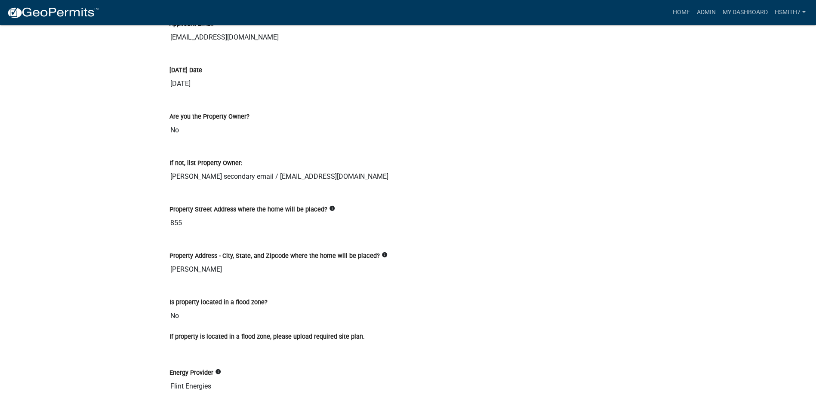
scroll to position [1419, 0]
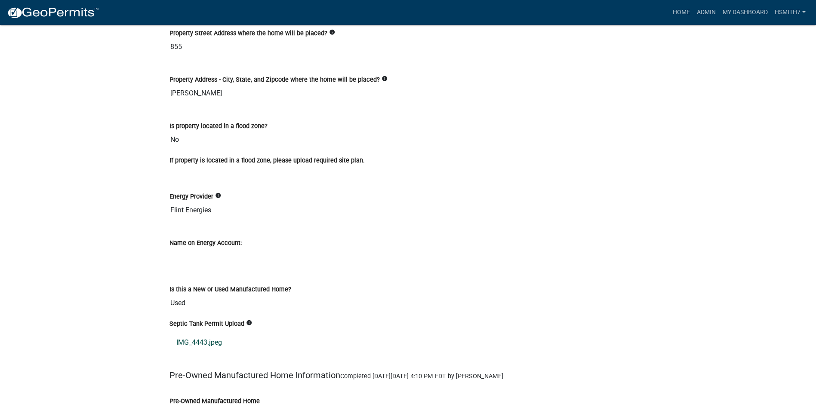
click at [219, 343] on link "IMG_4443.jpeg" at bounding box center [407, 342] width 477 height 21
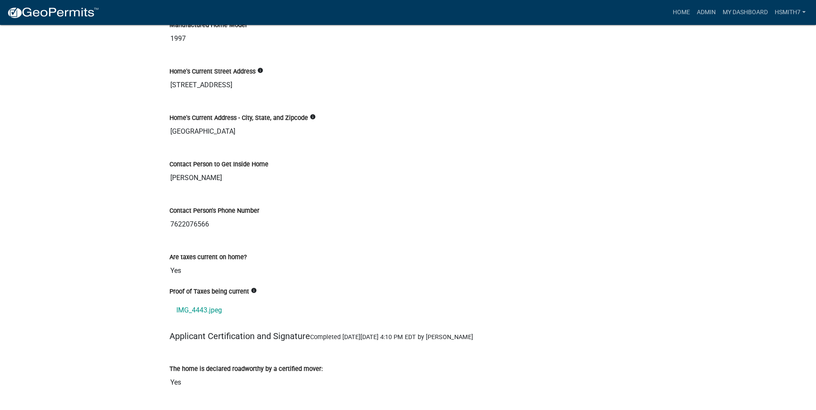
scroll to position [2021, 0]
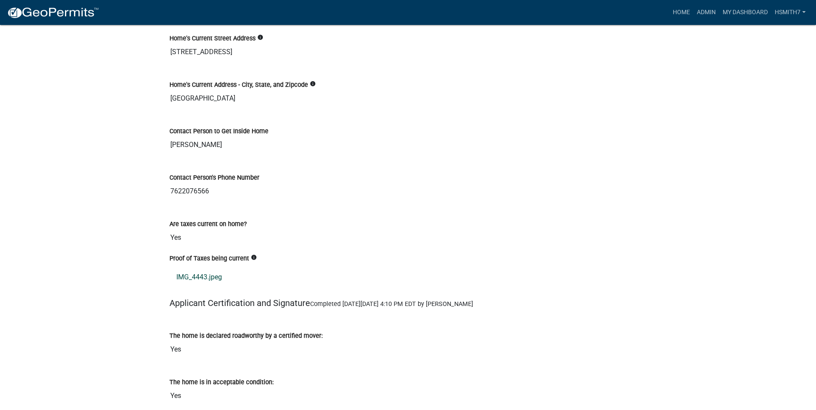
click at [206, 276] on link "IMG_4443.jpeg" at bounding box center [407, 277] width 477 height 21
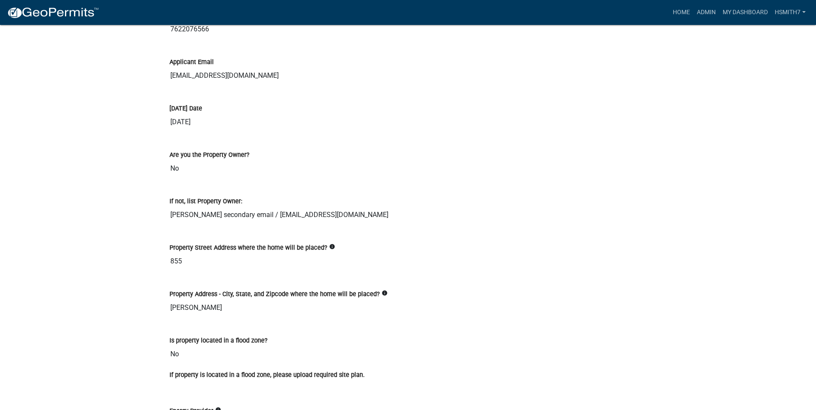
scroll to position [1204, 0]
click at [68, 11] on img at bounding box center [53, 12] width 92 height 13
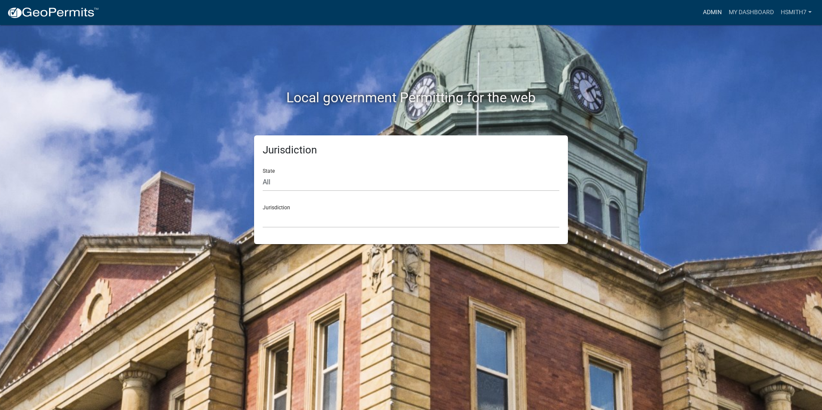
click at [712, 12] on link "Admin" at bounding box center [713, 12] width 26 height 16
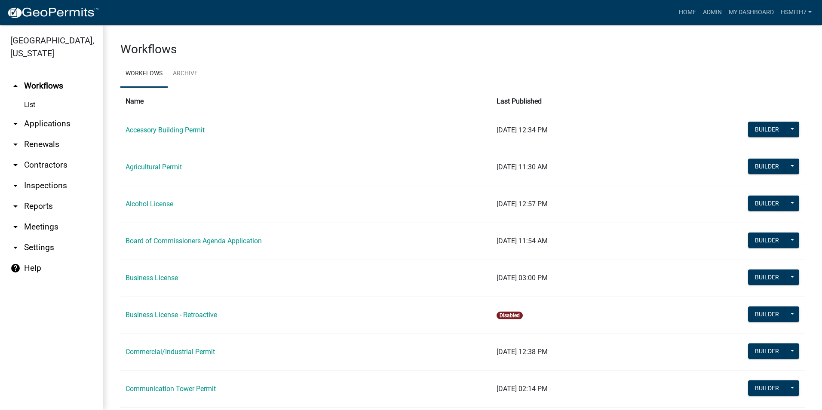
click at [33, 123] on link "arrow_drop_down Applications" at bounding box center [51, 124] width 103 height 21
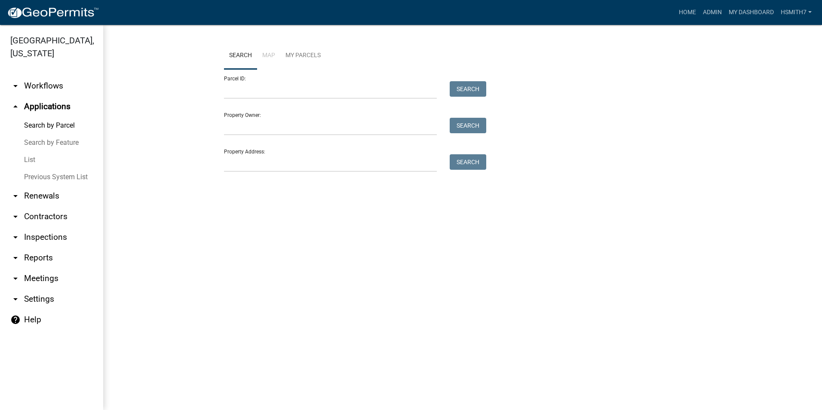
click at [27, 159] on link "List" at bounding box center [51, 159] width 103 height 17
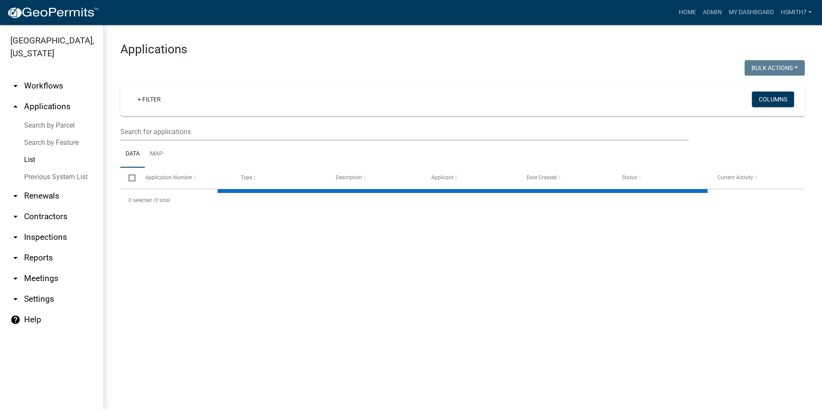
select select "3: 100"
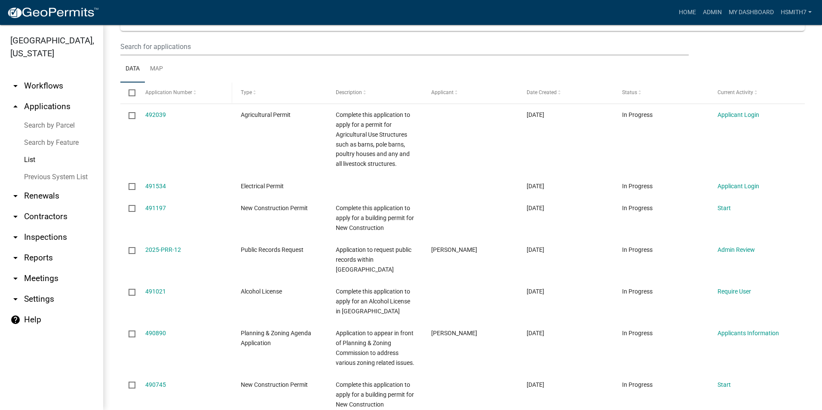
scroll to position [86, 0]
click at [164, 50] on input "text" at bounding box center [404, 46] width 569 height 18
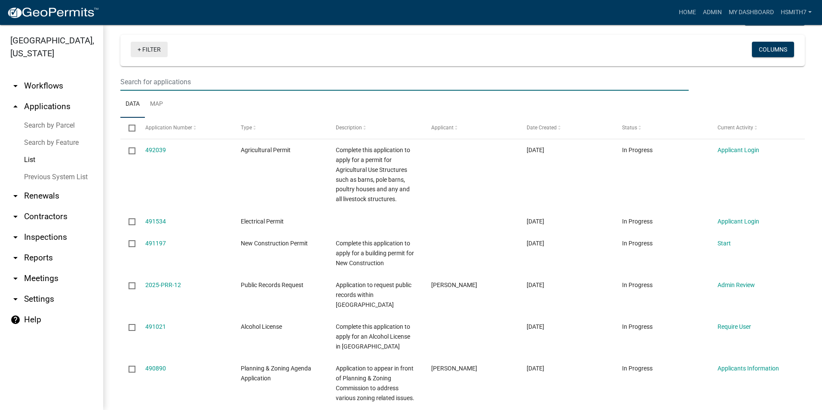
scroll to position [0, 0]
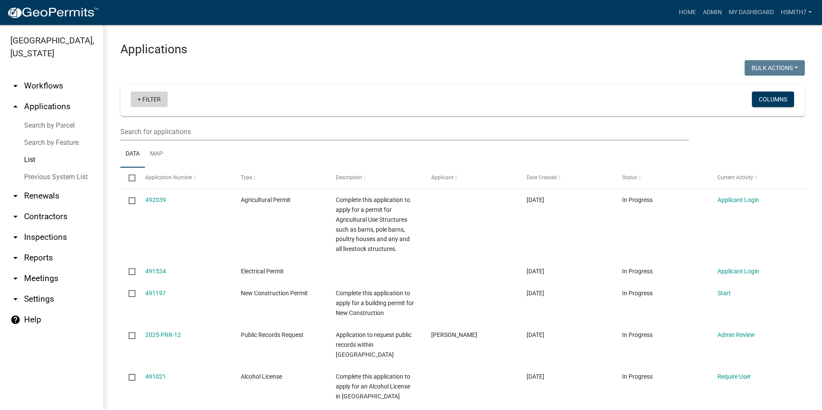
click at [144, 101] on link "+ Filter" at bounding box center [149, 99] width 37 height 15
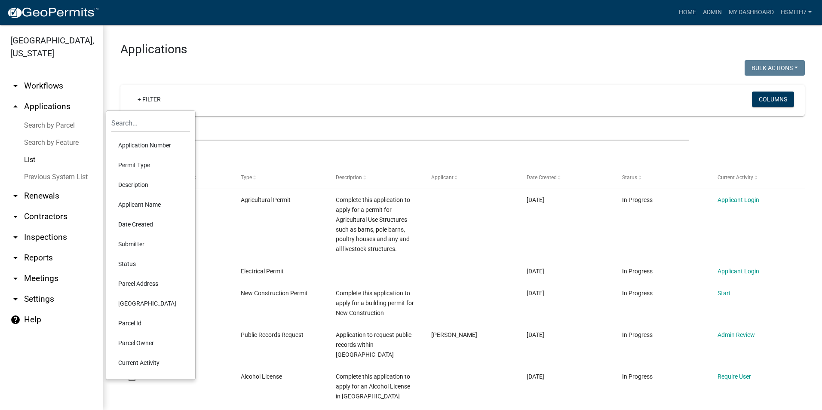
click at [137, 149] on li "Application Number" at bounding box center [150, 145] width 79 height 20
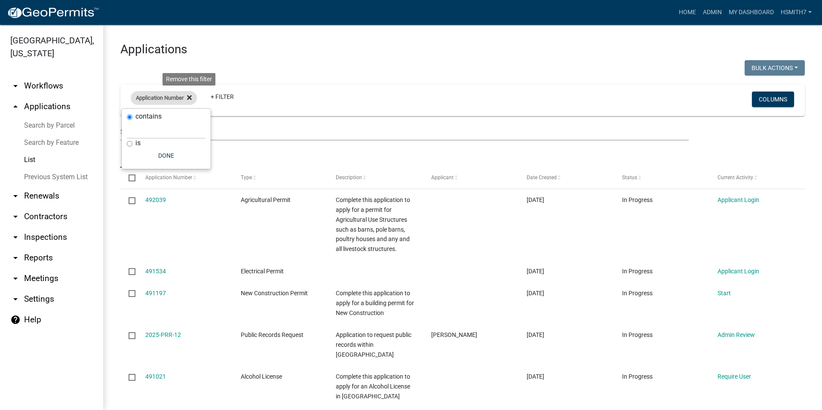
click at [190, 99] on icon at bounding box center [189, 97] width 5 height 7
click at [138, 105] on link "+ Filter" at bounding box center [149, 99] width 37 height 15
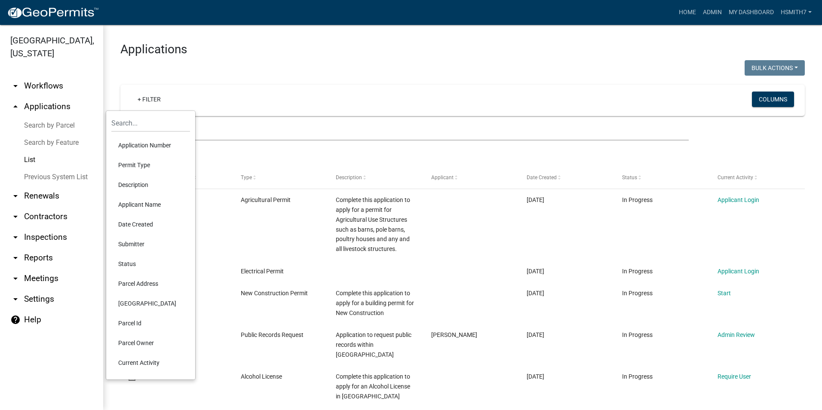
click at [139, 163] on li "Permit Type" at bounding box center [150, 165] width 79 height 20
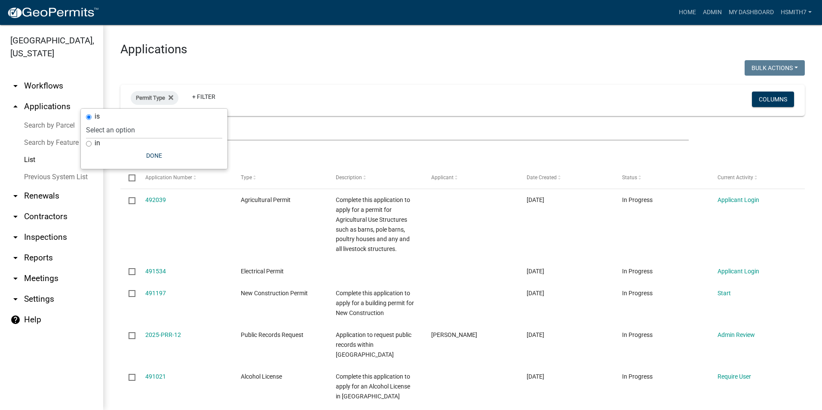
click at [86, 145] on input "in" at bounding box center [89, 144] width 6 height 6
radio input "true"
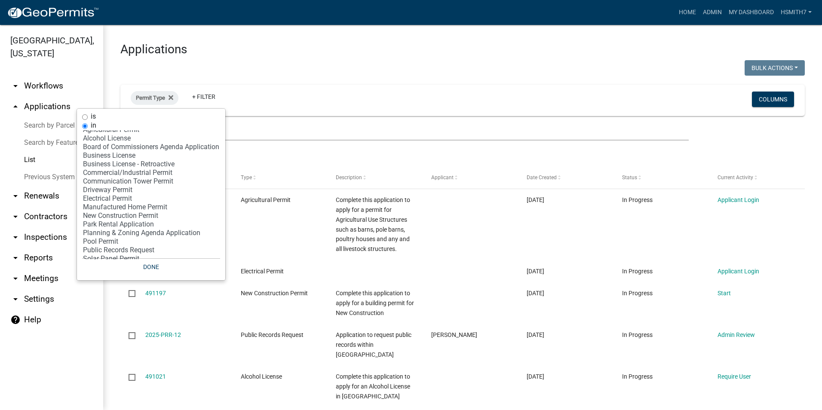
scroll to position [32, 0]
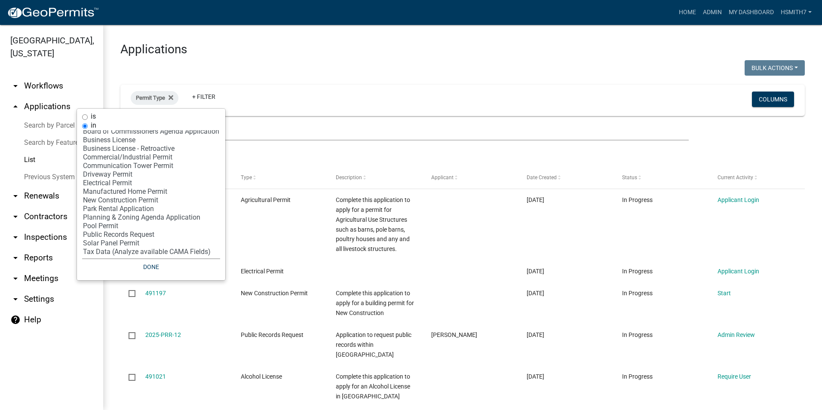
select select "11: 'dd78d371-1427-40dc-806a-1018b10d5d53'"
click at [125, 188] on option "Manufactured Home Permit" at bounding box center [151, 192] width 138 height 9
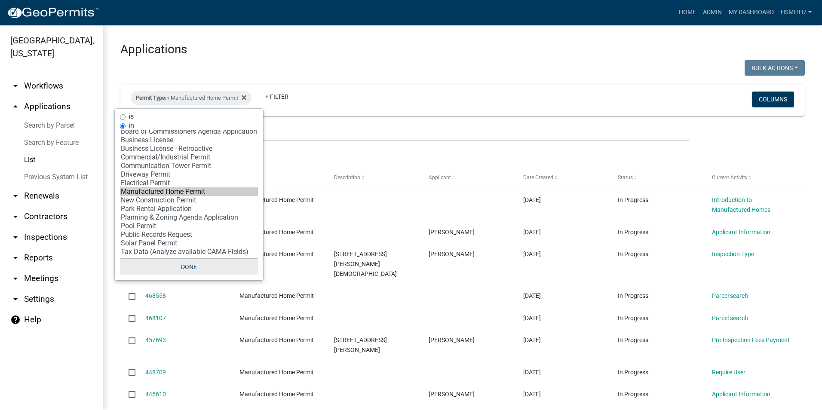
click at [191, 271] on button "Done" at bounding box center [189, 266] width 138 height 15
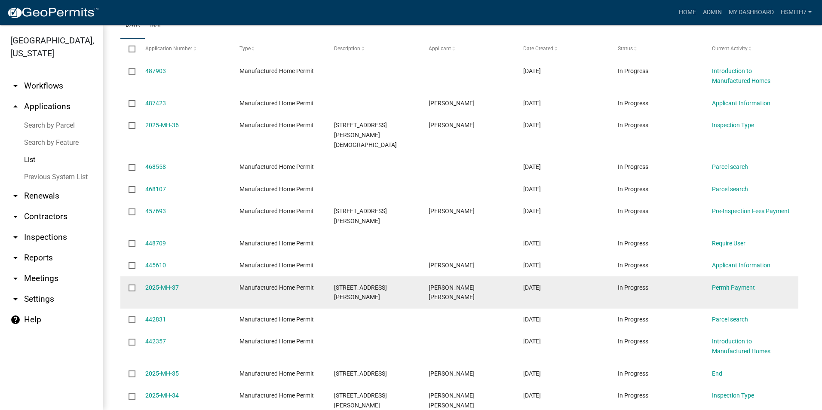
scroll to position [172, 0]
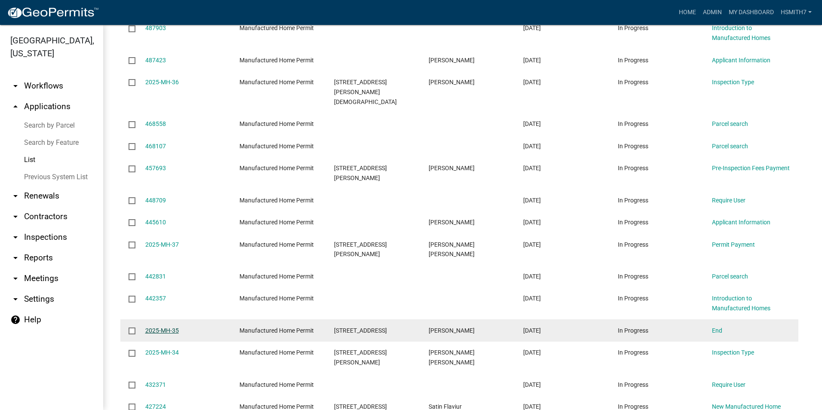
click at [166, 327] on link "2025-MH-35" at bounding box center [162, 330] width 34 height 7
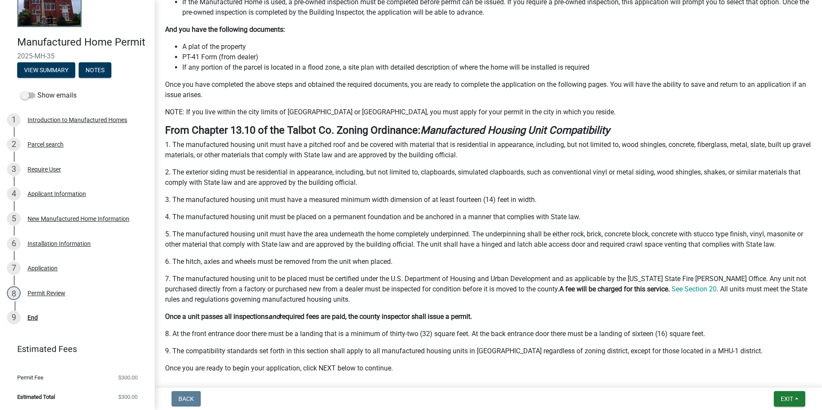
scroll to position [267, 0]
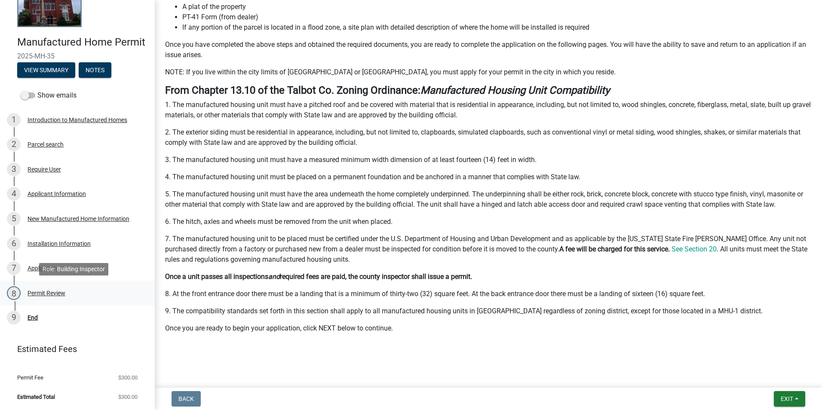
click at [77, 296] on div "8 Permit Review" at bounding box center [74, 293] width 134 height 14
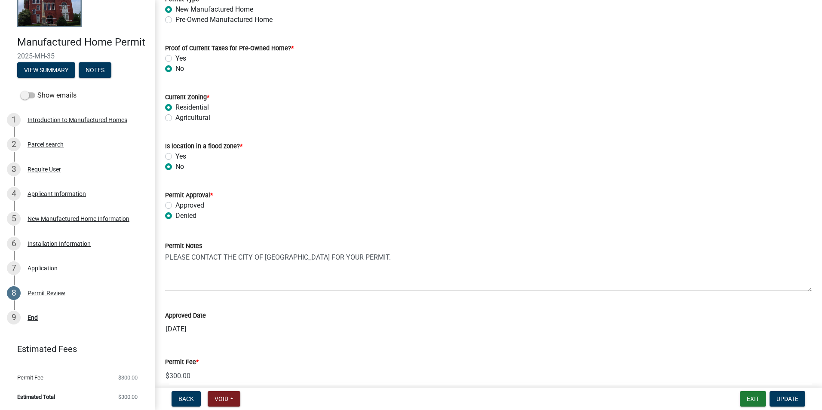
scroll to position [168, 0]
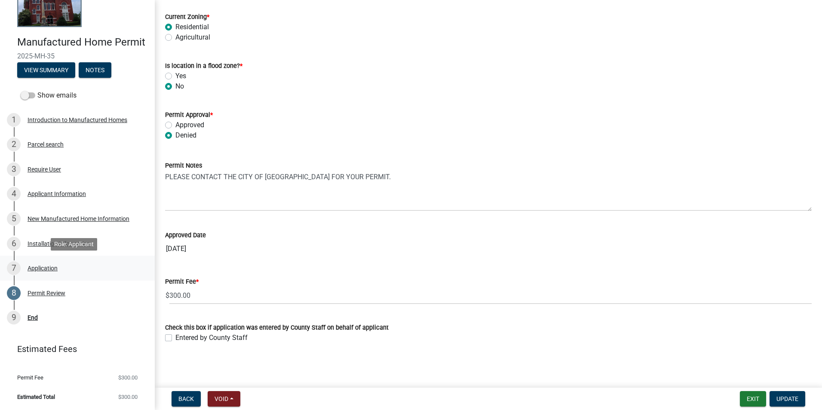
click at [44, 267] on div "Application" at bounding box center [43, 268] width 30 height 6
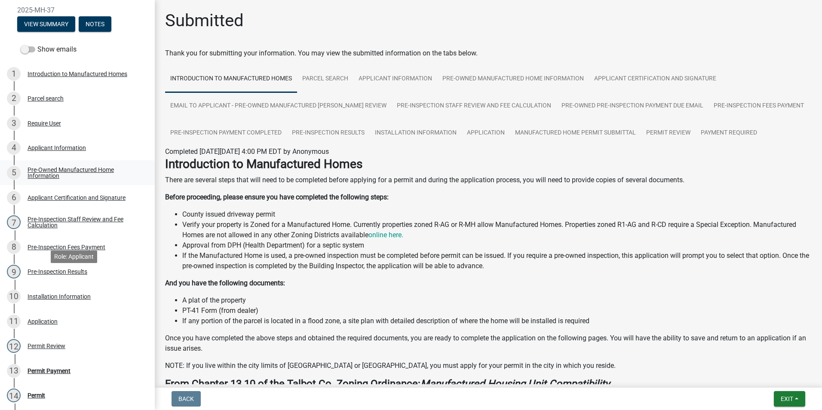
scroll to position [129, 0]
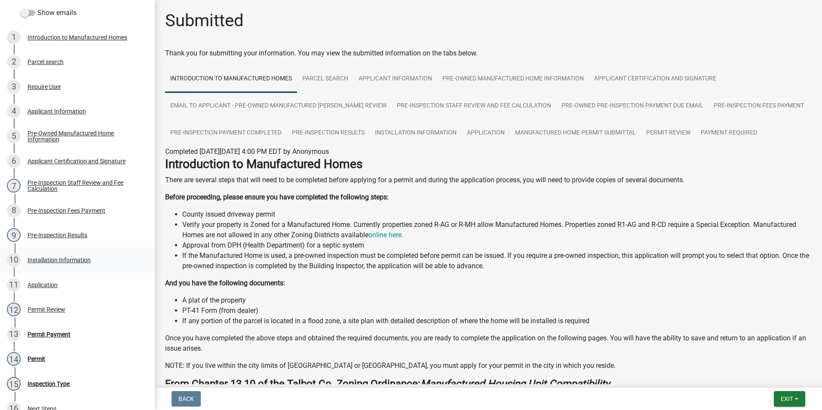
click at [69, 267] on div "10 Installation Information" at bounding box center [74, 260] width 134 height 14
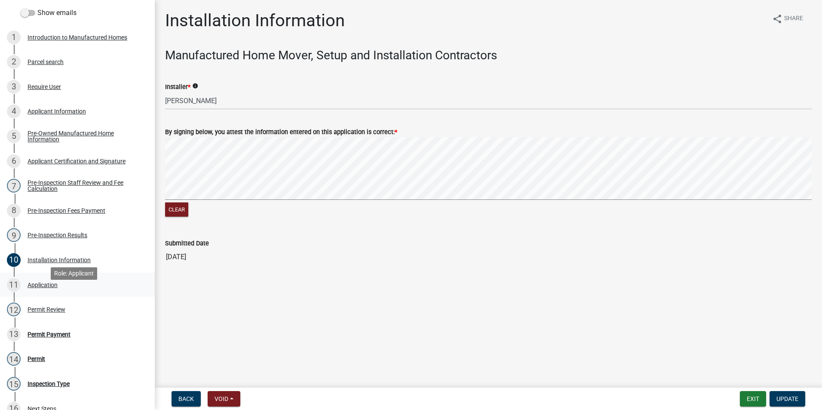
click at [53, 291] on div "11 Application" at bounding box center [74, 285] width 134 height 14
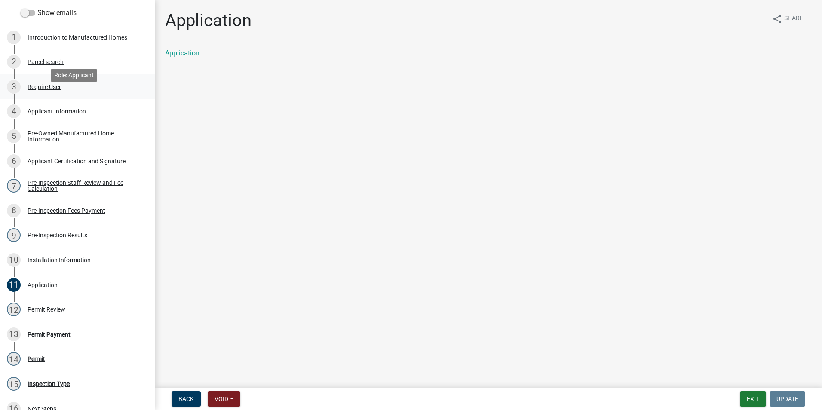
click at [50, 94] on div "3 Require User" at bounding box center [74, 87] width 134 height 14
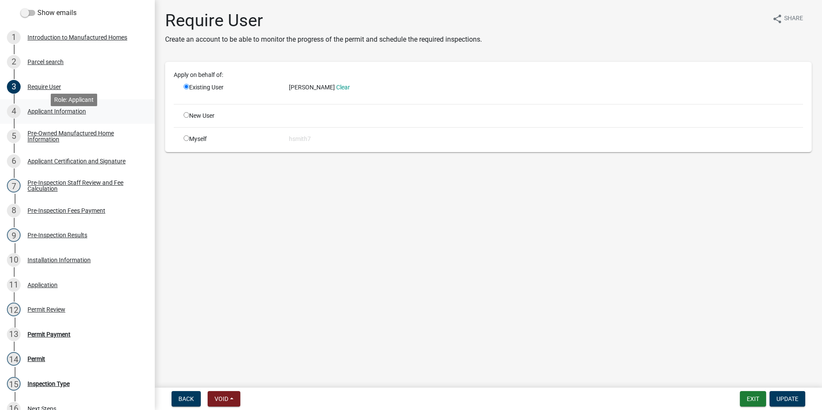
click at [67, 114] on link "4 Applicant Information" at bounding box center [77, 111] width 155 height 25
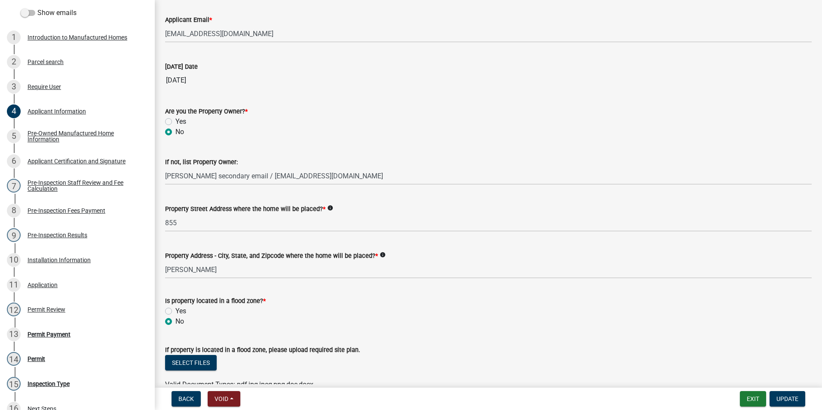
scroll to position [301, 0]
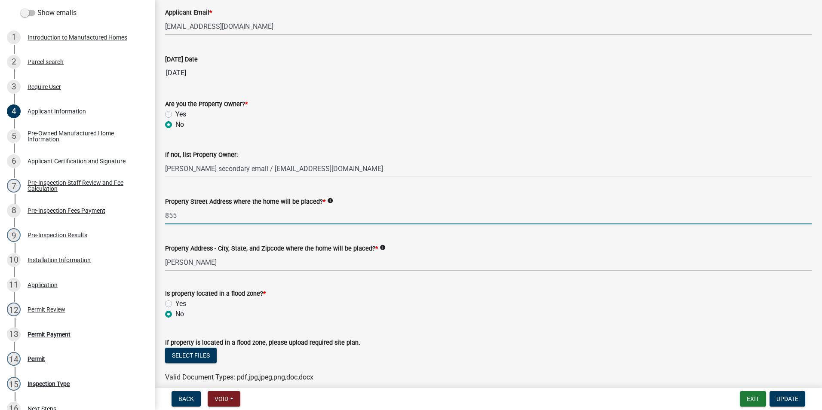
click at [235, 216] on input "855" at bounding box center [488, 216] width 647 height 18
type input "[STREET_ADDRESS][PERSON_NAME]"
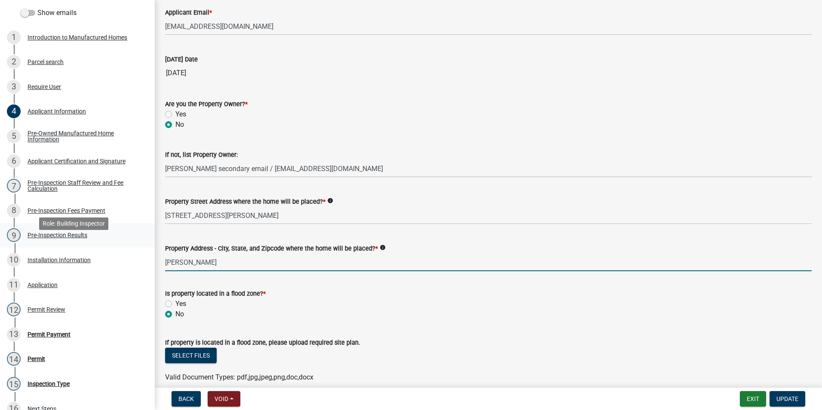
drag, startPoint x: 221, startPoint y: 259, endPoint x: 111, endPoint y: 245, distance: 111.5
click at [122, 258] on div "Manufactured Home Permit 2025-MH-37 View Summary Notes Show emails 1 Introducti…" at bounding box center [411, 205] width 822 height 410
type input "Talbotton,Ga 31827"
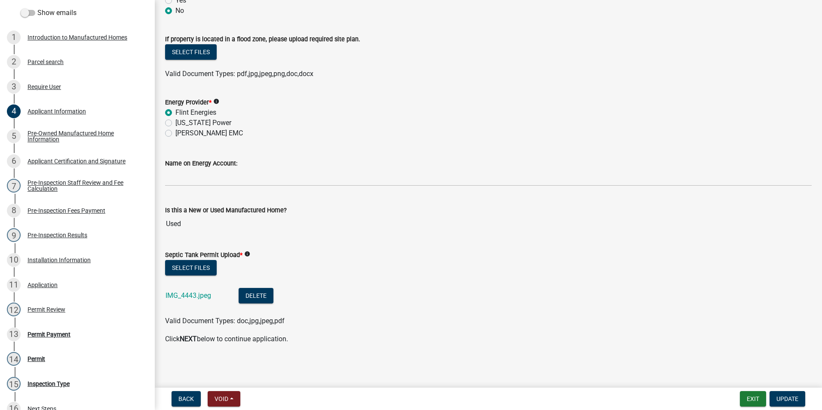
scroll to position [605, 0]
click at [787, 393] on button "Update" at bounding box center [788, 398] width 36 height 15
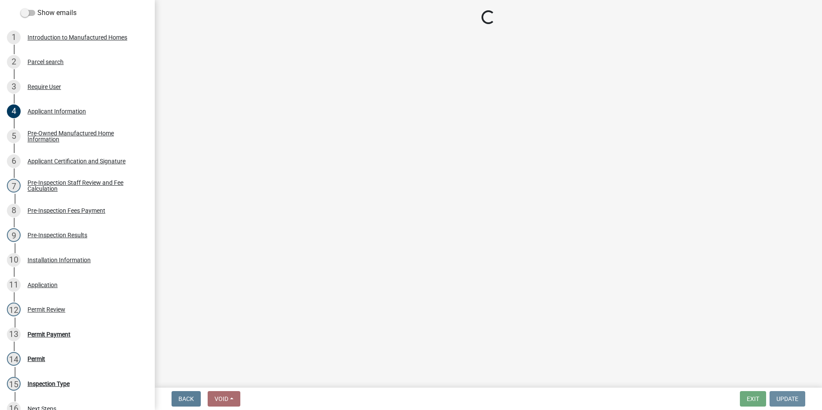
scroll to position [0, 0]
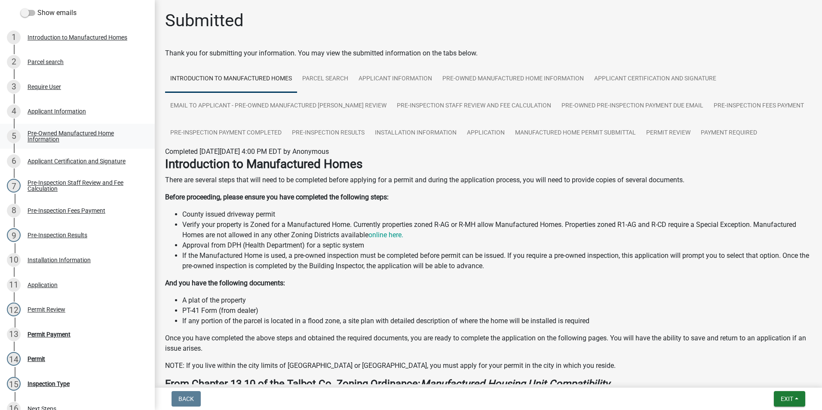
click at [72, 138] on link "5 Pre-Owned Manufactured Home Information" at bounding box center [77, 136] width 155 height 25
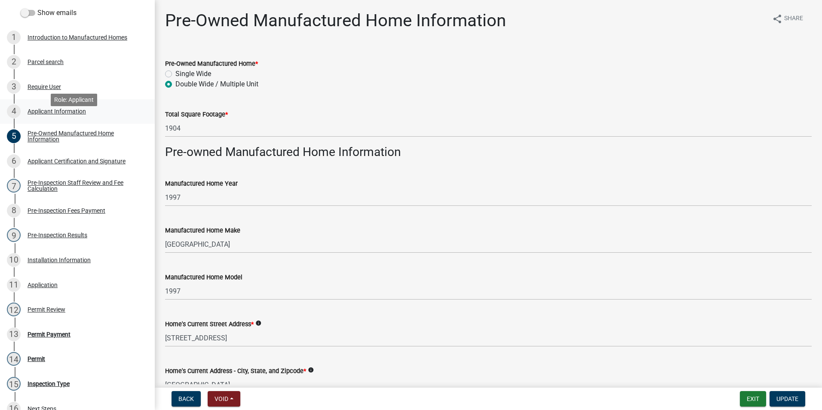
click at [65, 114] on div "Applicant Information" at bounding box center [57, 111] width 58 height 6
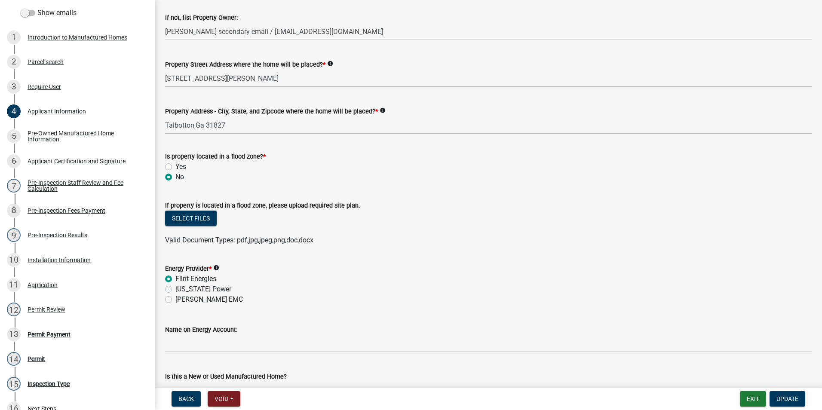
scroll to position [516, 0]
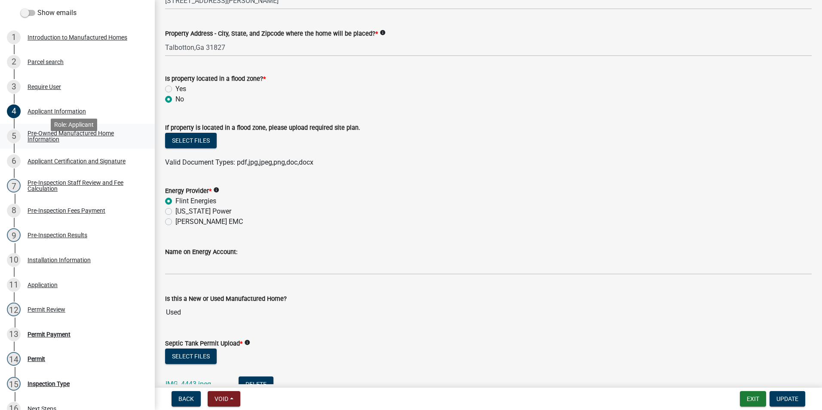
click at [83, 142] on div "Pre-Owned Manufactured Home Information" at bounding box center [85, 136] width 114 height 12
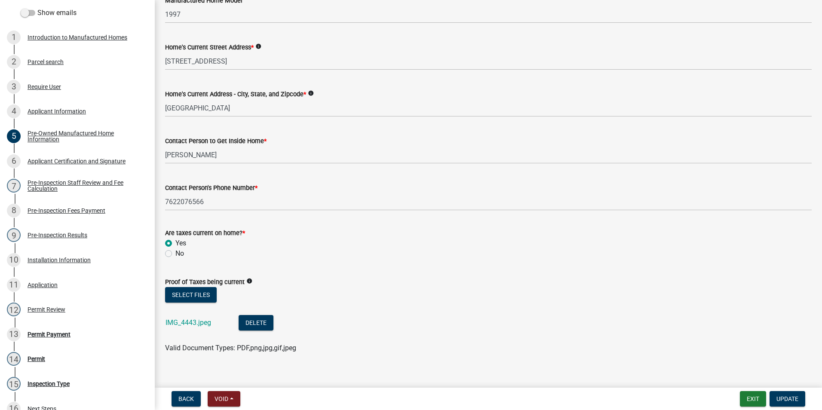
scroll to position [287, 0]
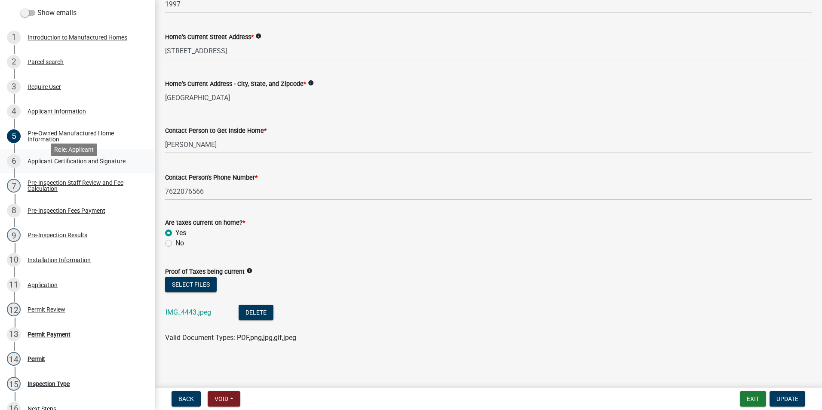
click at [105, 168] on div "6 Applicant Certification and Signature" at bounding box center [74, 161] width 134 height 14
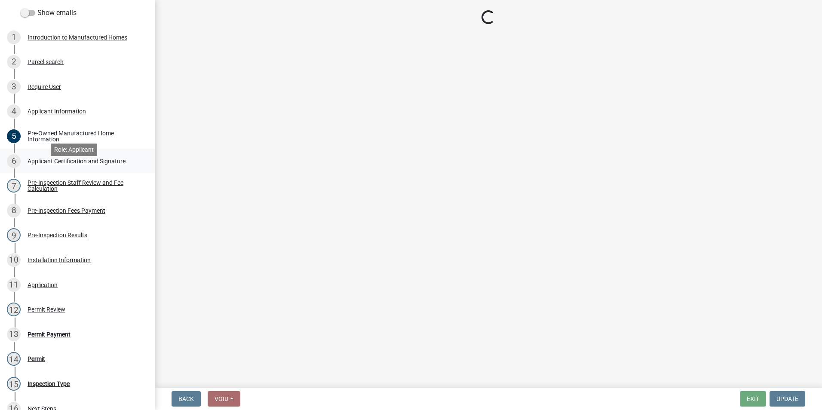
scroll to position [0, 0]
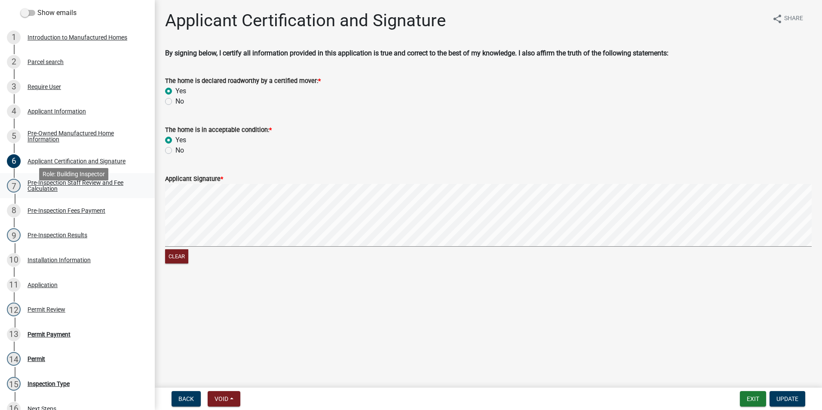
click at [95, 189] on link "7 Pre-Inspection Staff Review and Fee Calculation" at bounding box center [77, 185] width 155 height 25
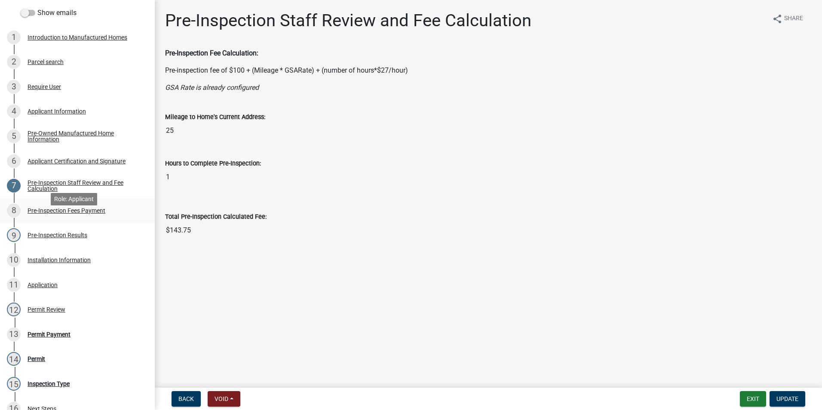
click at [80, 214] on div "Pre-Inspection Fees Payment" at bounding box center [67, 211] width 78 height 6
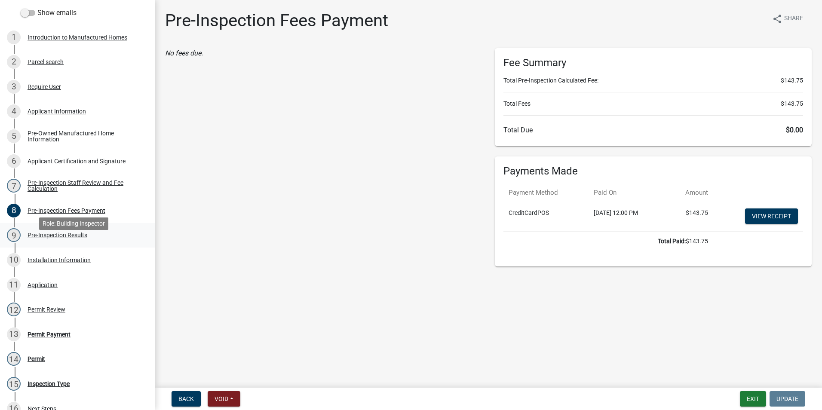
click at [79, 238] on div "Pre-Inspection Results" at bounding box center [58, 235] width 60 height 6
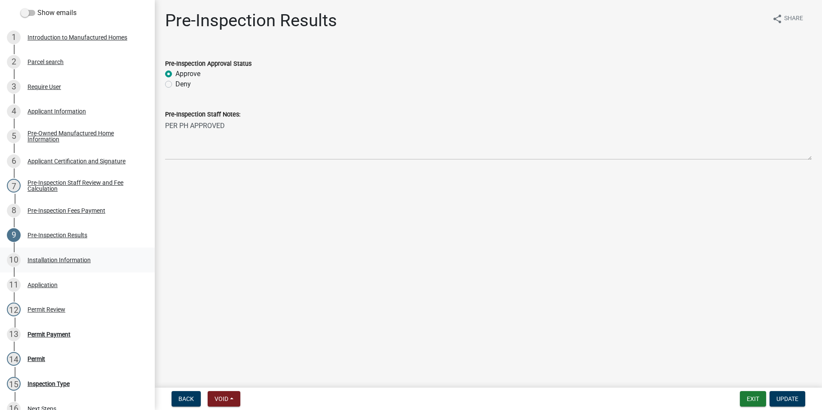
click at [60, 263] on div "Installation Information" at bounding box center [59, 260] width 63 height 6
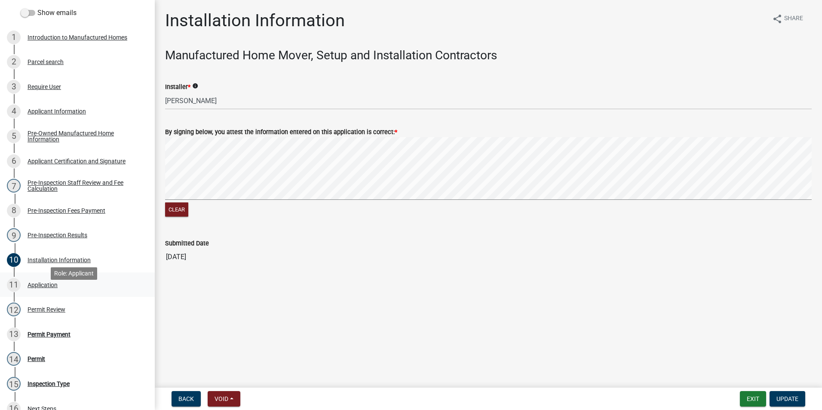
click at [48, 288] on div "Application" at bounding box center [43, 285] width 30 height 6
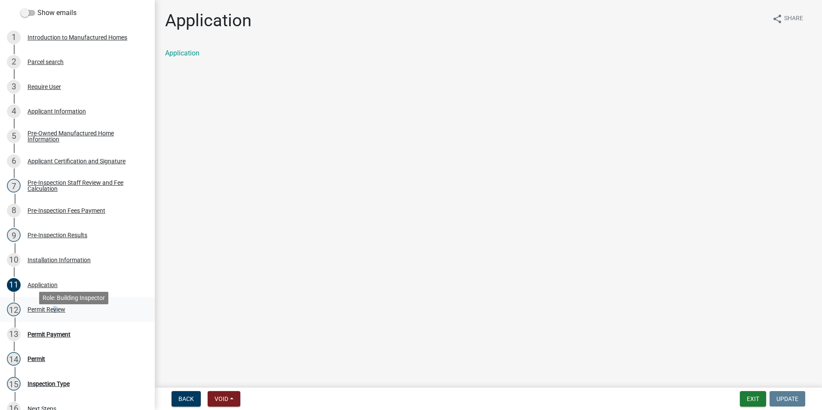
click at [52, 313] on div "Permit Review" at bounding box center [47, 310] width 38 height 6
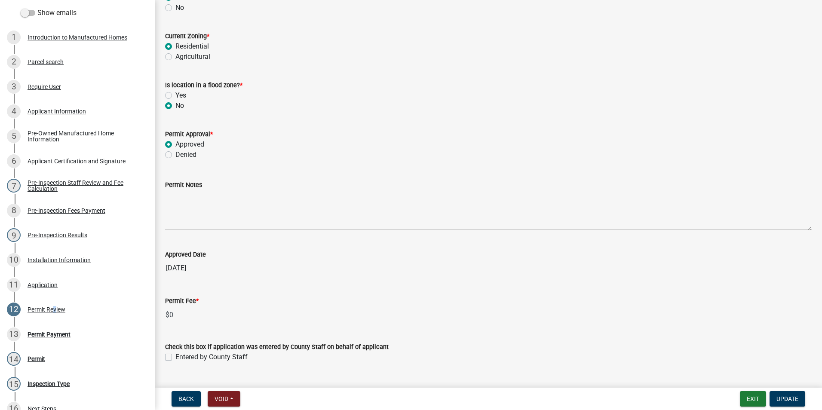
scroll to position [168, 0]
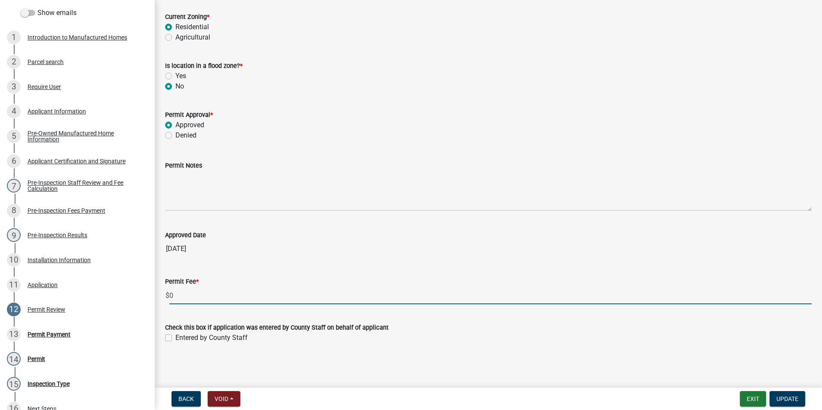
click at [269, 296] on input "0" at bounding box center [490, 296] width 643 height 18
type input "300"
click at [301, 335] on div "Entered by County Staff" at bounding box center [488, 338] width 647 height 10
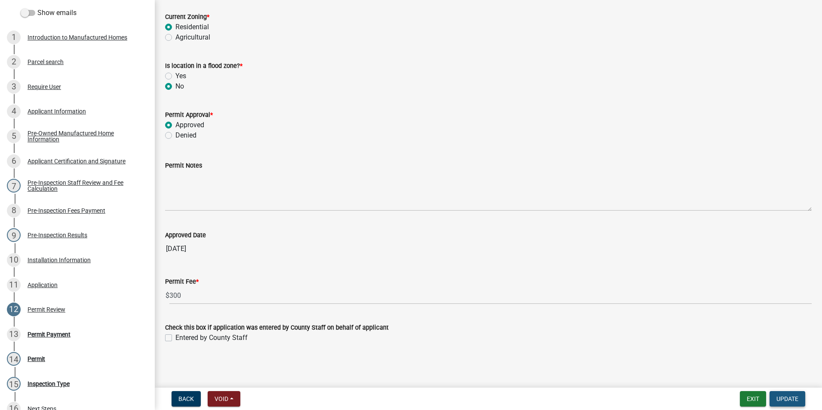
click at [781, 400] on span "Update" at bounding box center [788, 399] width 22 height 7
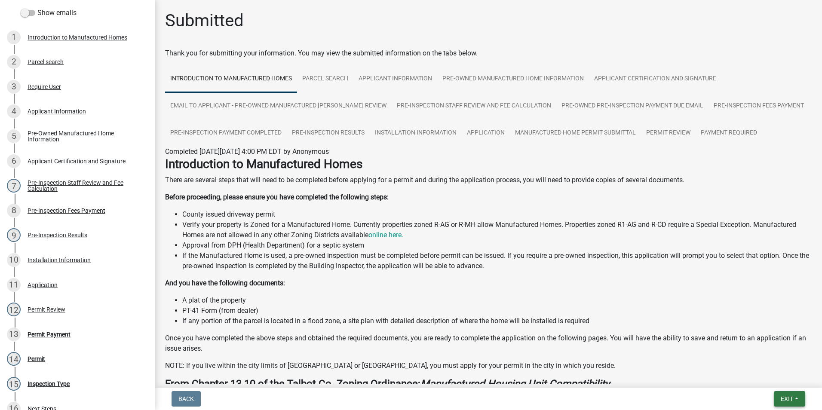
click at [793, 394] on button "Exit" at bounding box center [789, 398] width 31 height 15
click at [775, 373] on button "Save & Exit" at bounding box center [771, 376] width 69 height 21
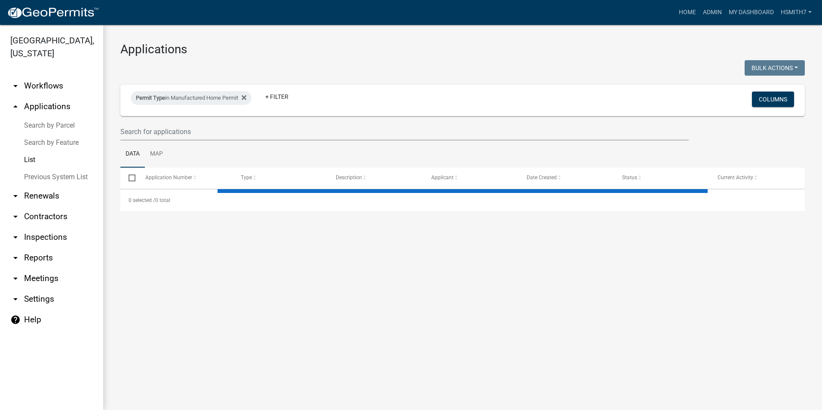
select select "3: 100"
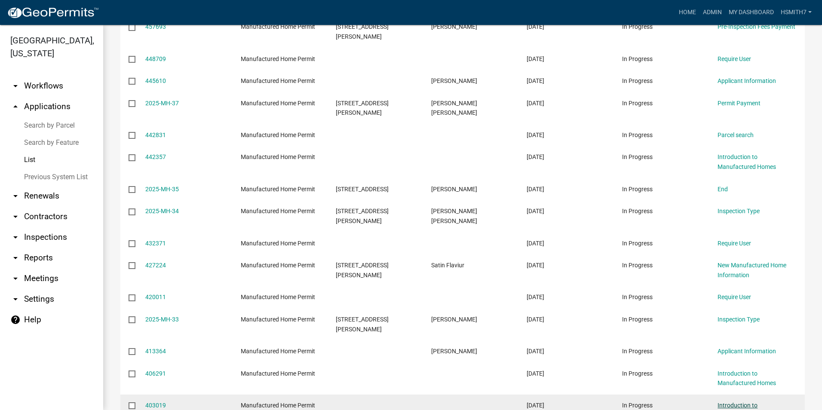
scroll to position [344, 0]
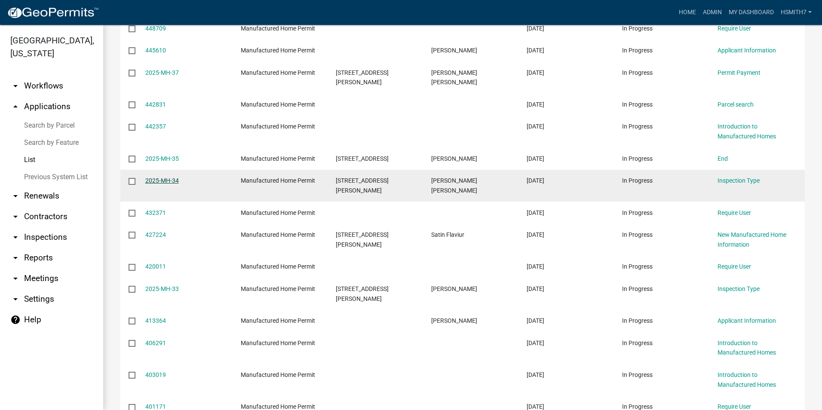
click at [151, 177] on link "2025-MH-34" at bounding box center [162, 180] width 34 height 7
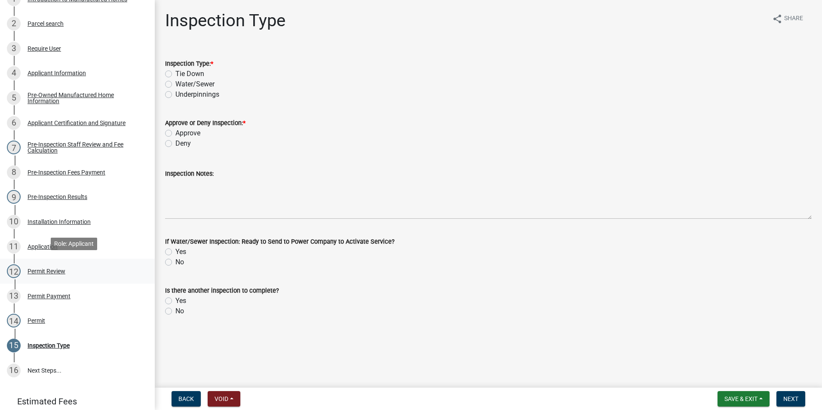
scroll to position [172, 0]
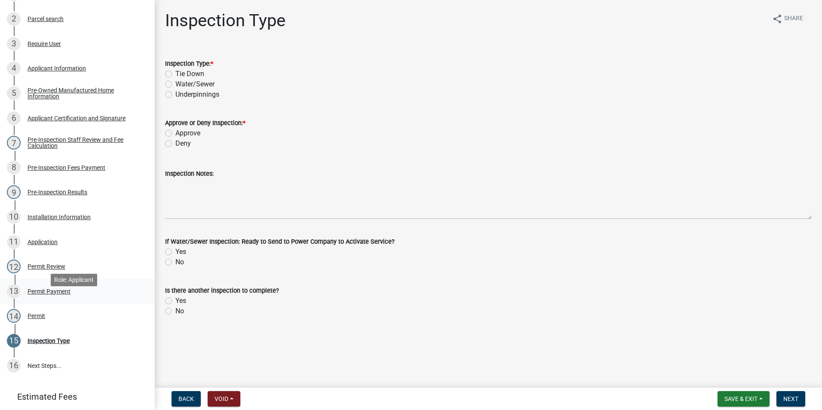
click at [92, 297] on div "13 Permit Payment" at bounding box center [74, 292] width 134 height 14
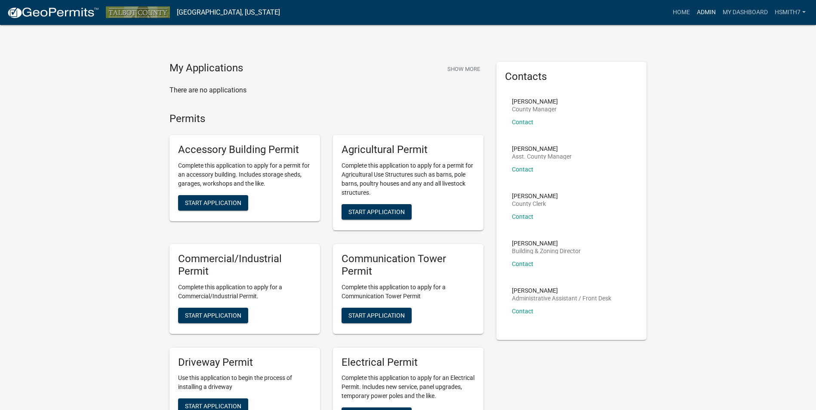
click at [709, 8] on link "Admin" at bounding box center [706, 12] width 26 height 16
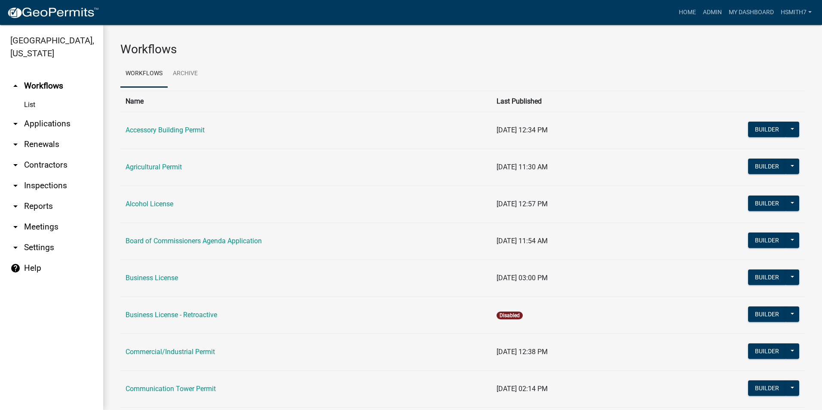
click at [32, 129] on link "arrow_drop_down Applications" at bounding box center [51, 124] width 103 height 21
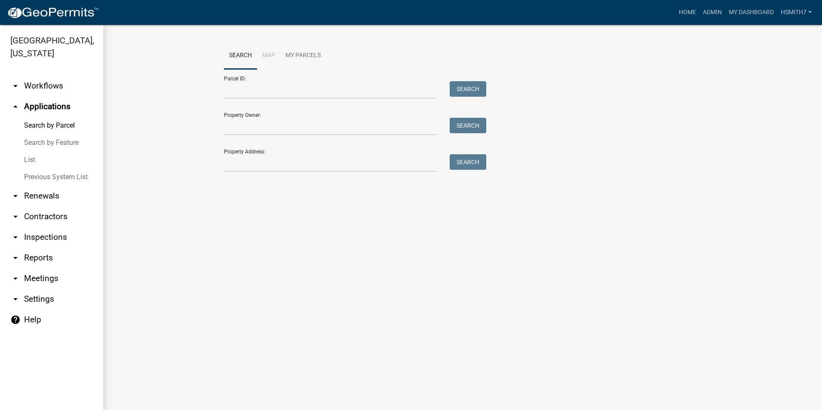
click at [30, 159] on link "List" at bounding box center [51, 159] width 103 height 17
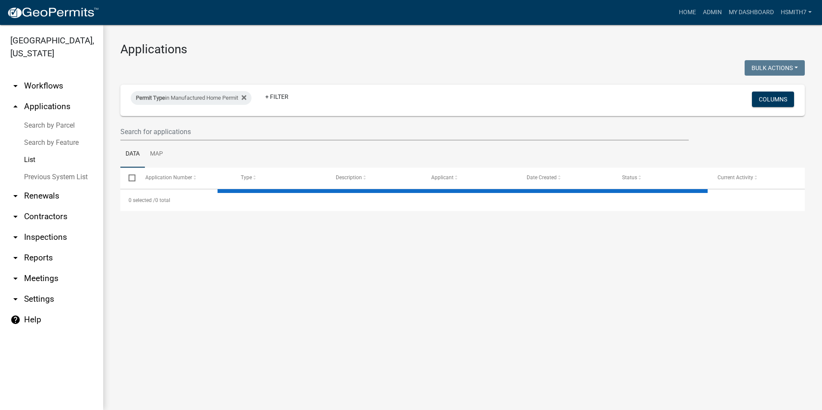
select select "3: 100"
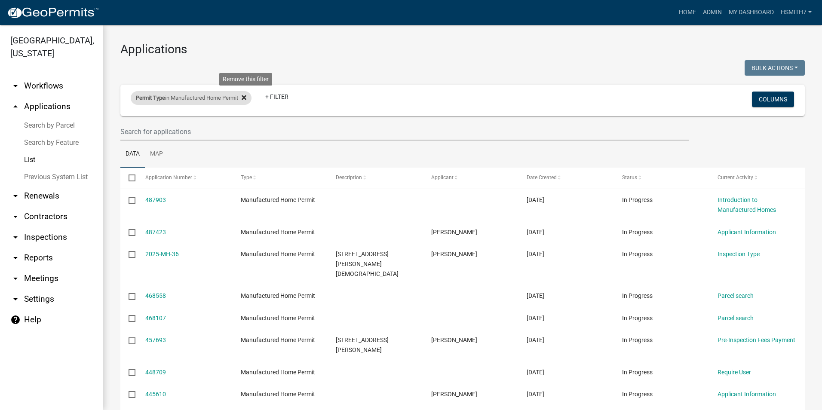
click at [246, 95] on icon at bounding box center [244, 97] width 5 height 7
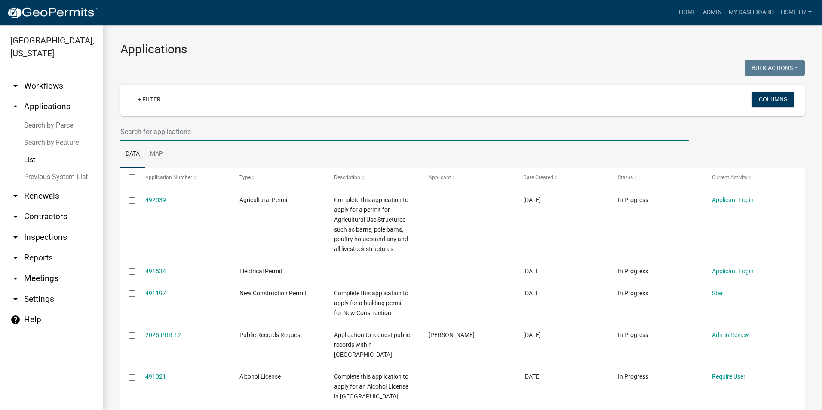
click at [255, 138] on input "text" at bounding box center [404, 132] width 569 height 18
type input "[PERSON_NAME]"
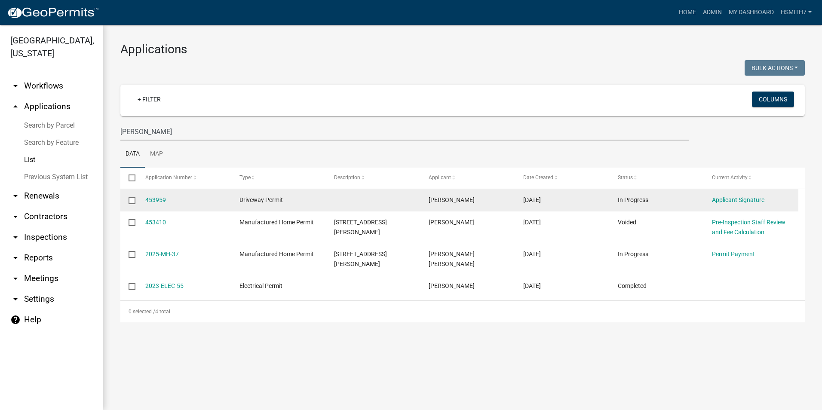
click at [370, 200] on datatable-body-cell at bounding box center [373, 200] width 95 height 22
click at [149, 201] on link "453959" at bounding box center [155, 200] width 21 height 7
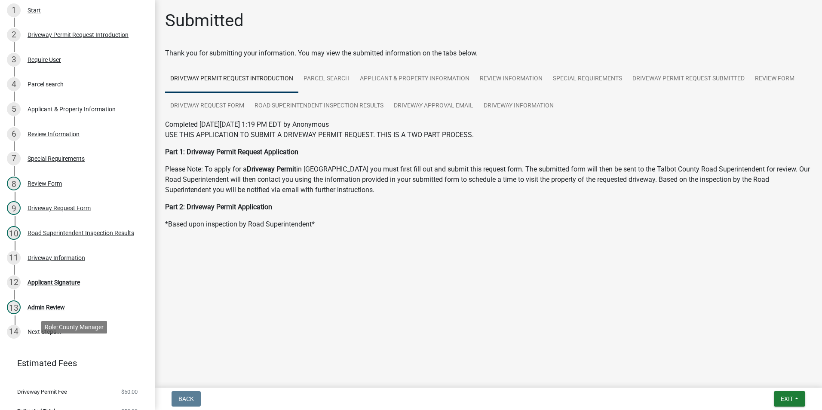
scroll to position [170, 0]
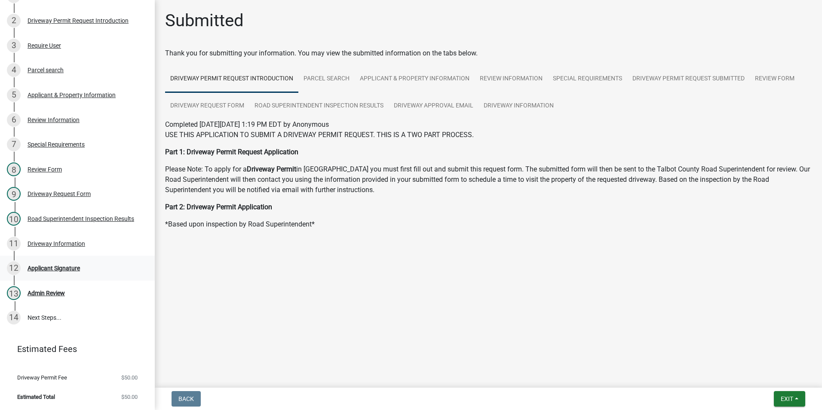
click at [86, 265] on div "12 Applicant Signature" at bounding box center [74, 268] width 134 height 14
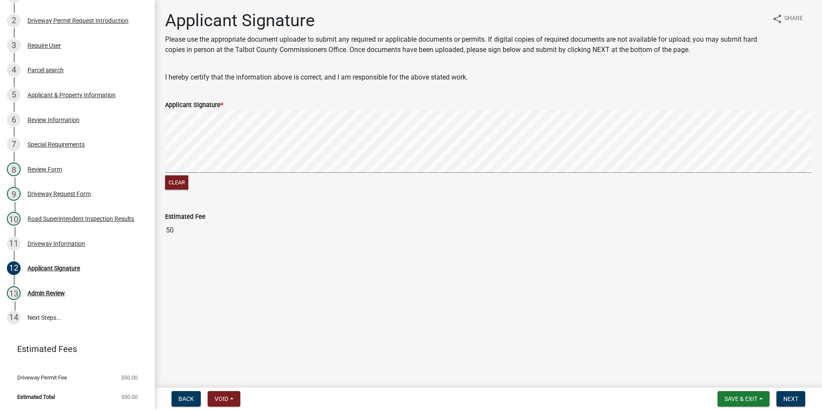
click at [177, 182] on div "Clear" at bounding box center [488, 151] width 647 height 82
click at [221, 176] on div "Clear" at bounding box center [488, 151] width 647 height 82
click at [719, 380] on main "Applicant Signature Please use the appropriate document uploader to submit any …" at bounding box center [488, 192] width 667 height 384
click at [790, 391] on nav "Back Void Withdraw Lock Expire Void Save & Exit Save Save & Exit Next" at bounding box center [488, 399] width 667 height 22
click at [791, 394] on button "Next" at bounding box center [791, 398] width 29 height 15
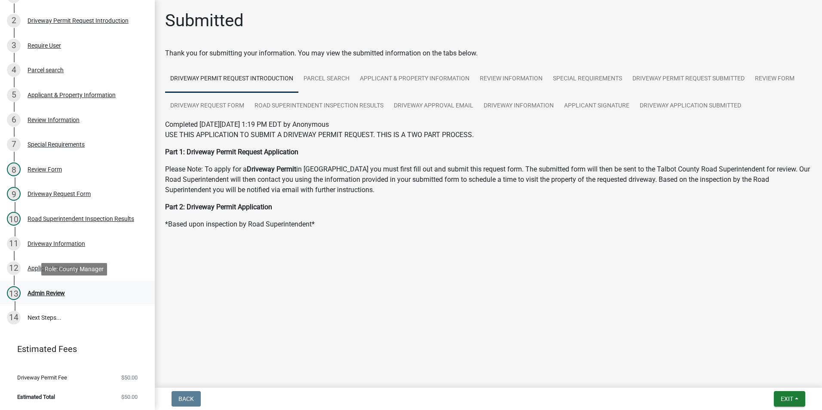
click at [48, 283] on link "13 Admin Review" at bounding box center [77, 293] width 155 height 25
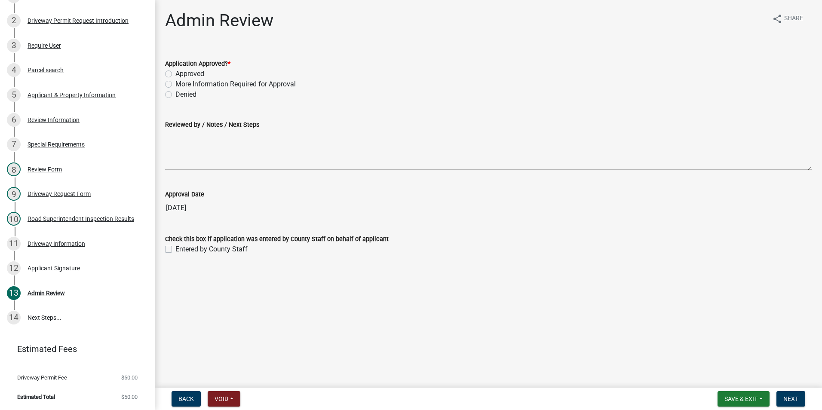
click at [186, 75] on label "Approved" at bounding box center [189, 74] width 29 height 10
click at [181, 74] on input "Approved" at bounding box center [178, 72] width 6 height 6
radio input "true"
click at [803, 401] on button "Next" at bounding box center [791, 398] width 29 height 15
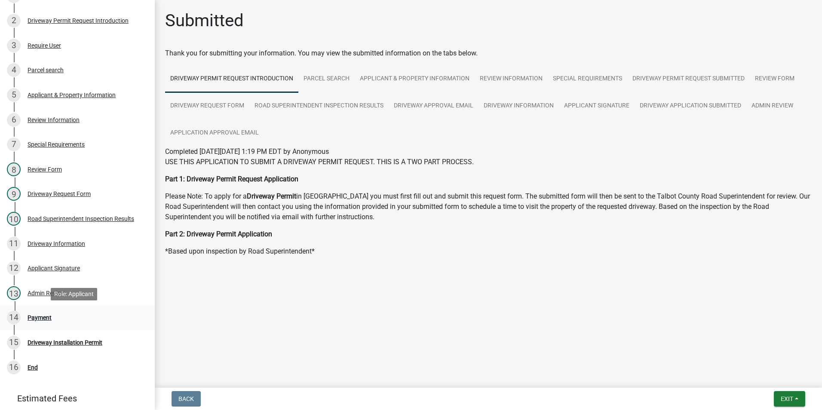
click at [53, 313] on div "14 Payment" at bounding box center [74, 318] width 134 height 14
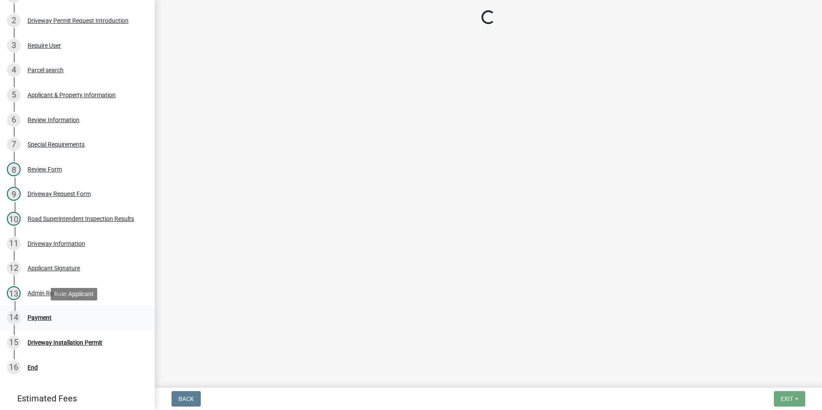
select select "3: 3"
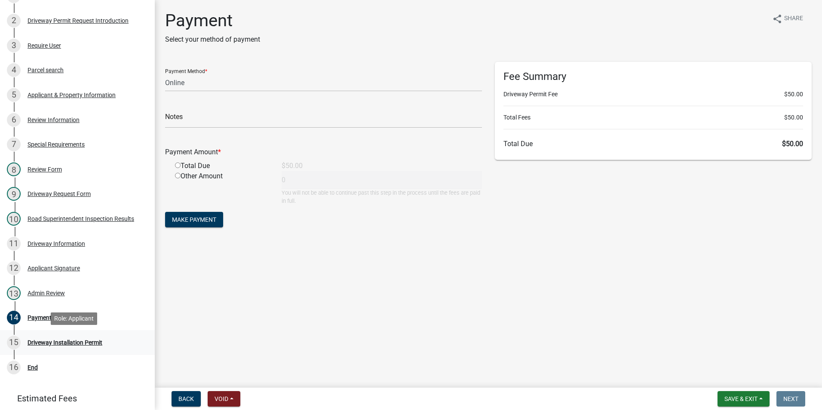
click at [58, 346] on div "Driveway Installation Permit" at bounding box center [65, 343] width 75 height 6
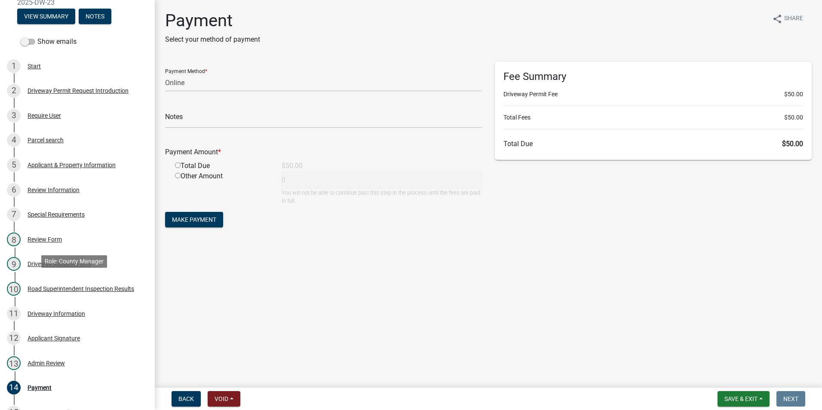
scroll to position [0, 0]
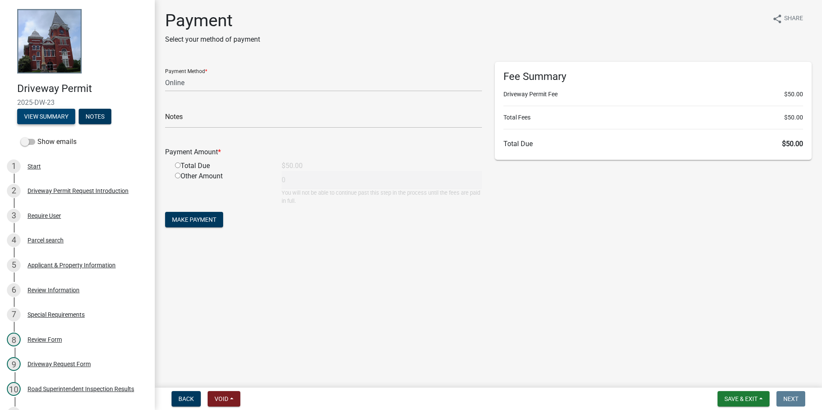
click at [30, 112] on button "View Summary" at bounding box center [46, 116] width 58 height 15
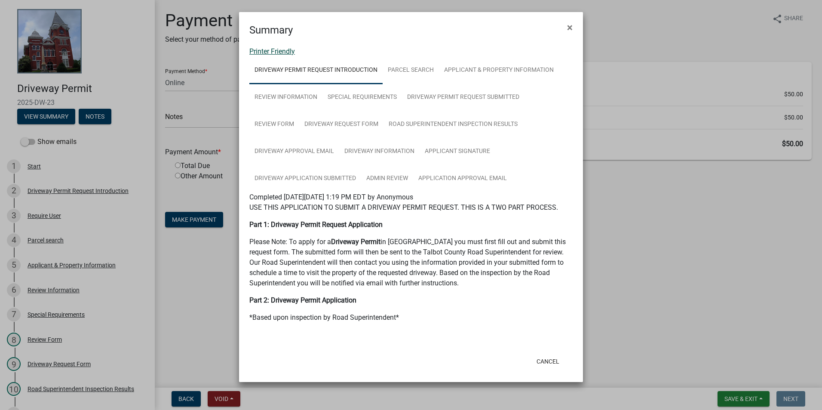
click at [285, 51] on link "Printer Friendly" at bounding box center [272, 51] width 46 height 8
